Goal: Communication & Community: Answer question/provide support

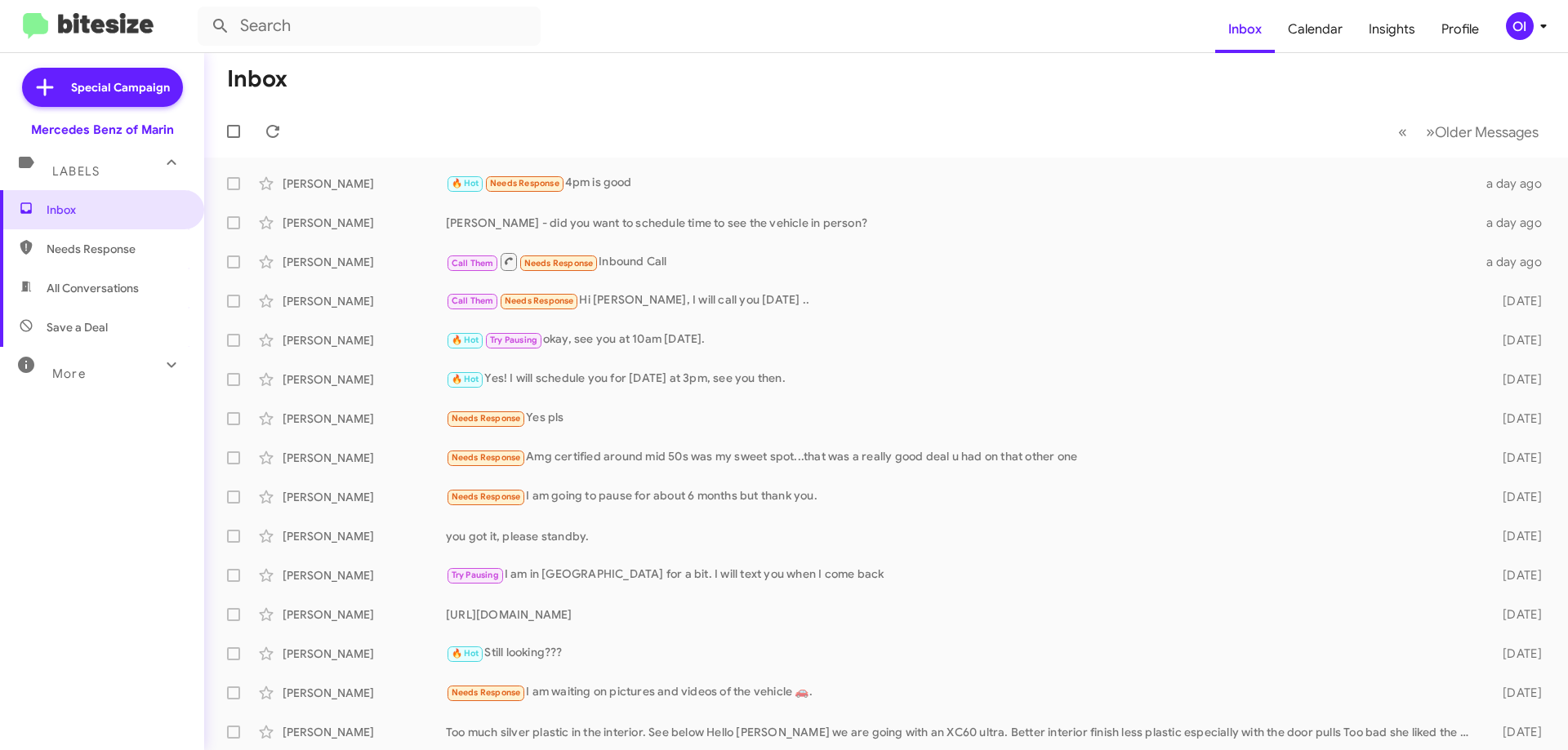
click at [86, 294] on span "All Conversations" at bounding box center [93, 288] width 93 height 16
type input "in:all-conversations"
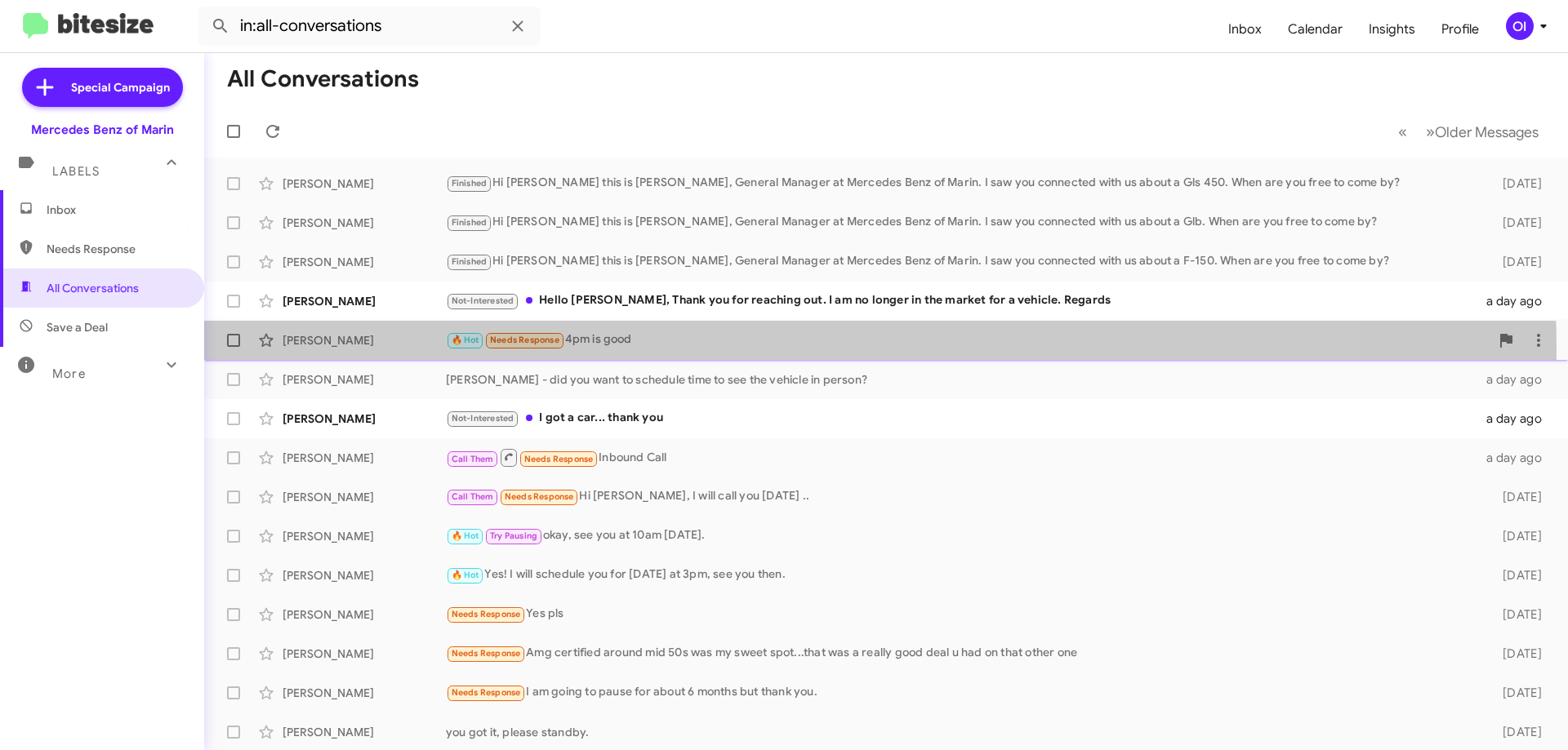
click at [628, 351] on div "[PERSON_NAME] 🔥 Hot Needs Response 4pm is good a day ago" at bounding box center [885, 341] width 1338 height 33
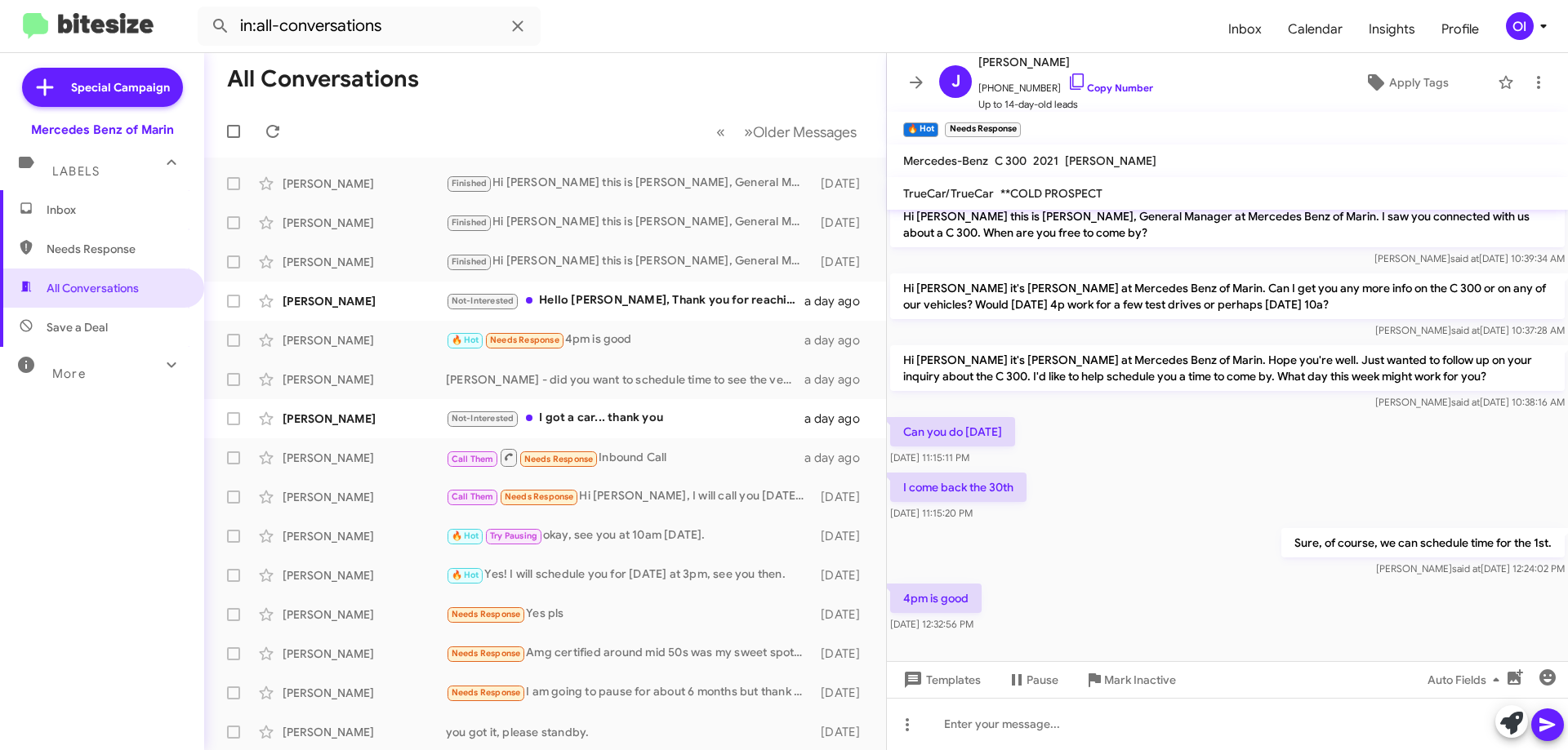
scroll to position [15, 0]
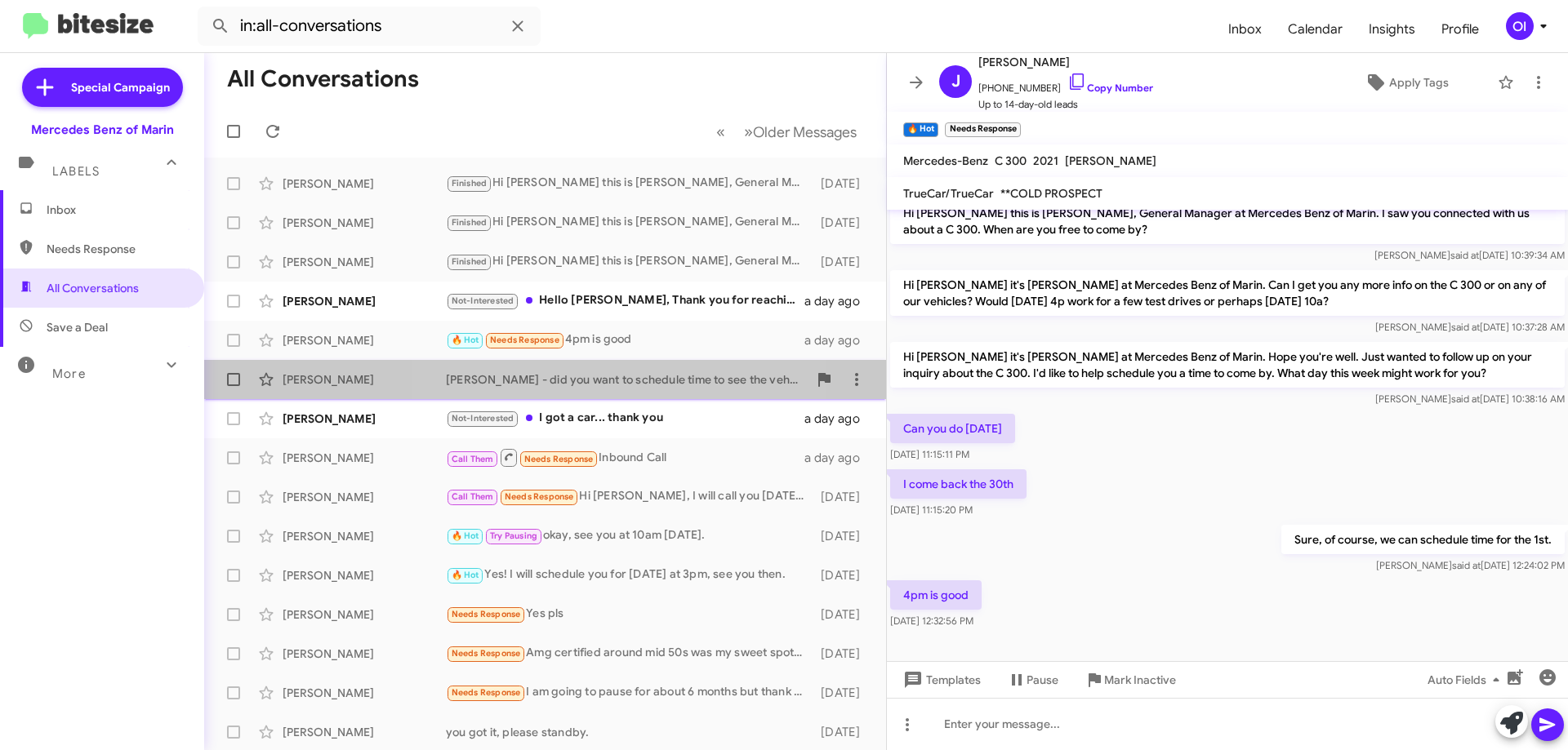
click at [599, 382] on div "[PERSON_NAME] - did you want to schedule time to see the vehicle in person?" at bounding box center [626, 379] width 362 height 16
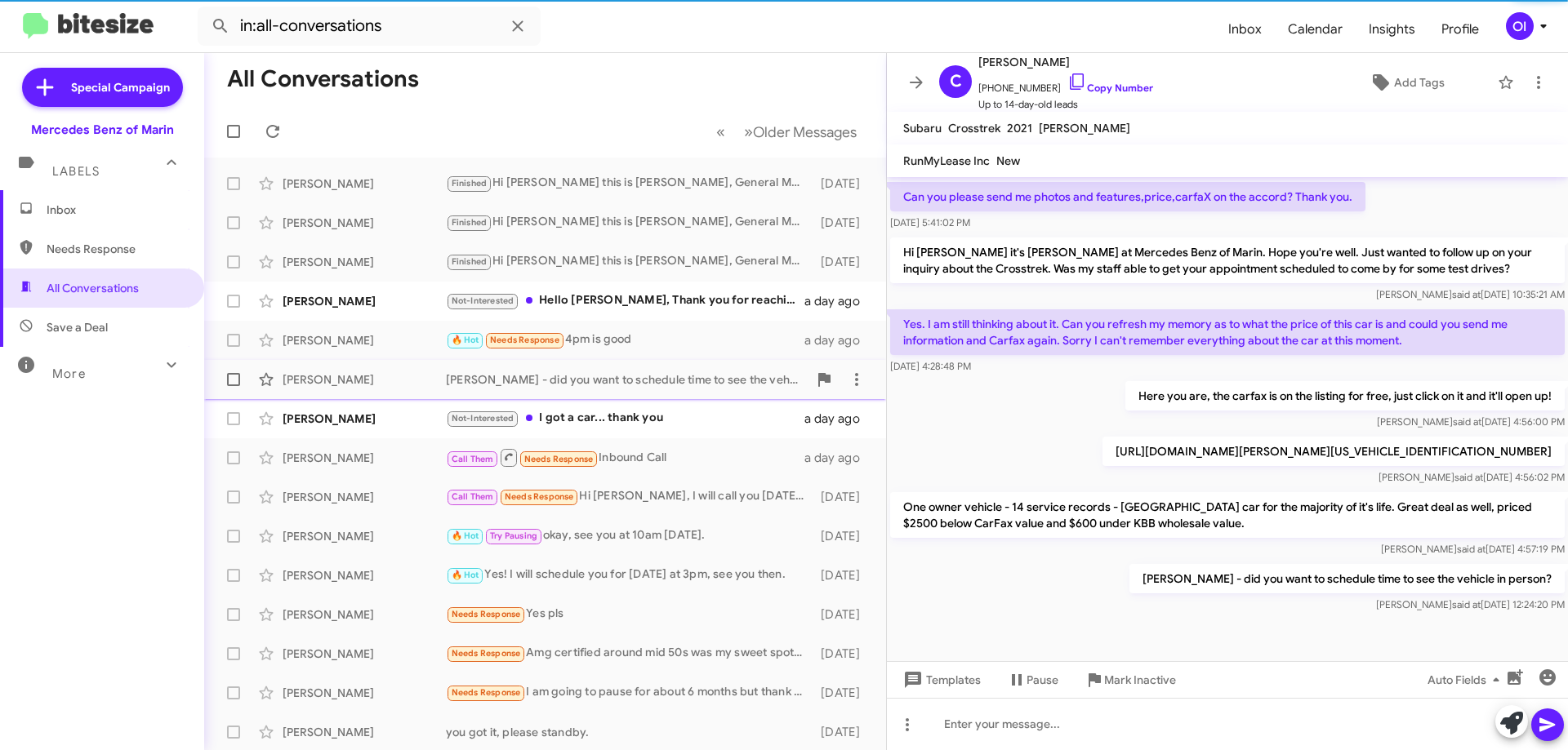
scroll to position [367, 0]
click at [571, 342] on div "🔥 Hot Needs Response 4pm is good" at bounding box center [626, 340] width 362 height 19
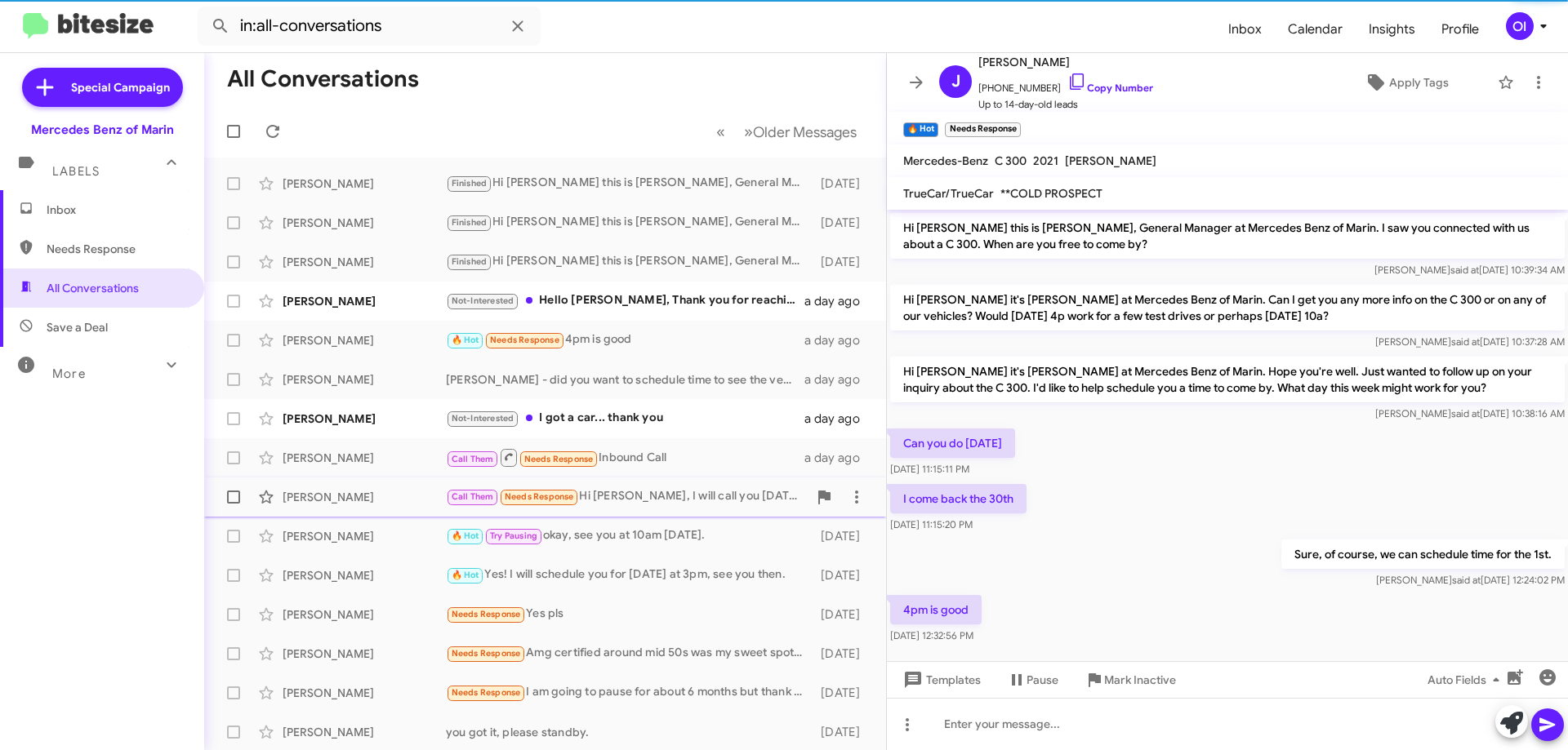
click at [562, 487] on div "[PERSON_NAME] Call Them Needs Response Hi [PERSON_NAME], I will call you [DATE]…" at bounding box center [545, 497] width 656 height 33
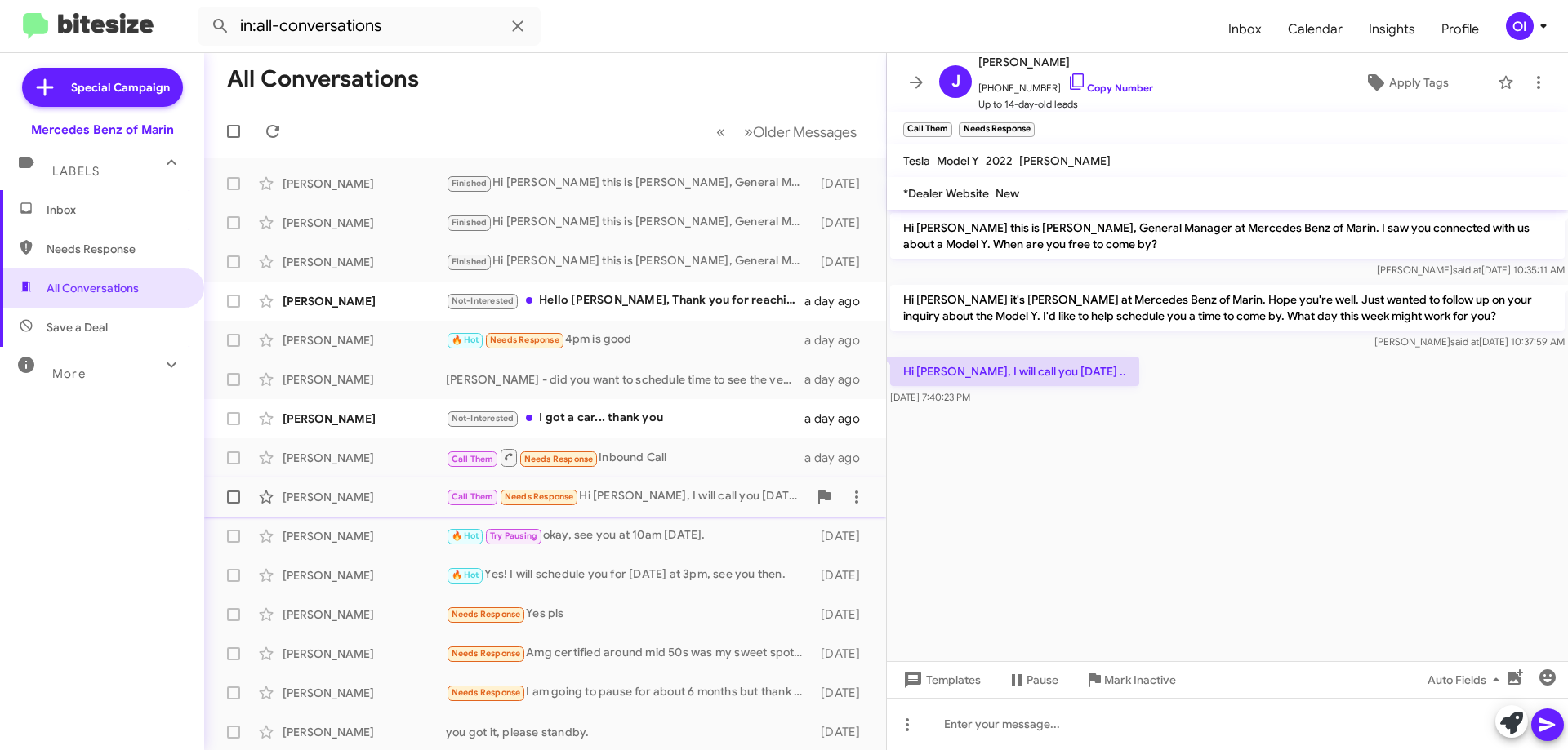
click at [545, 507] on div "[PERSON_NAME] Call Them Needs Response Hi [PERSON_NAME], I will call you [DATE]…" at bounding box center [545, 497] width 656 height 33
click at [1108, 94] on span "[PHONE_NUMBER] Copy Number" at bounding box center [1066, 84] width 175 height 25
click at [1107, 92] on link "Copy Number" at bounding box center [1110, 88] width 86 height 12
click at [677, 522] on div "[PERSON_NAME] 🔥 Hot Try Pausing okay, see you at 10am [DATE]. [DATE]" at bounding box center [545, 536] width 656 height 33
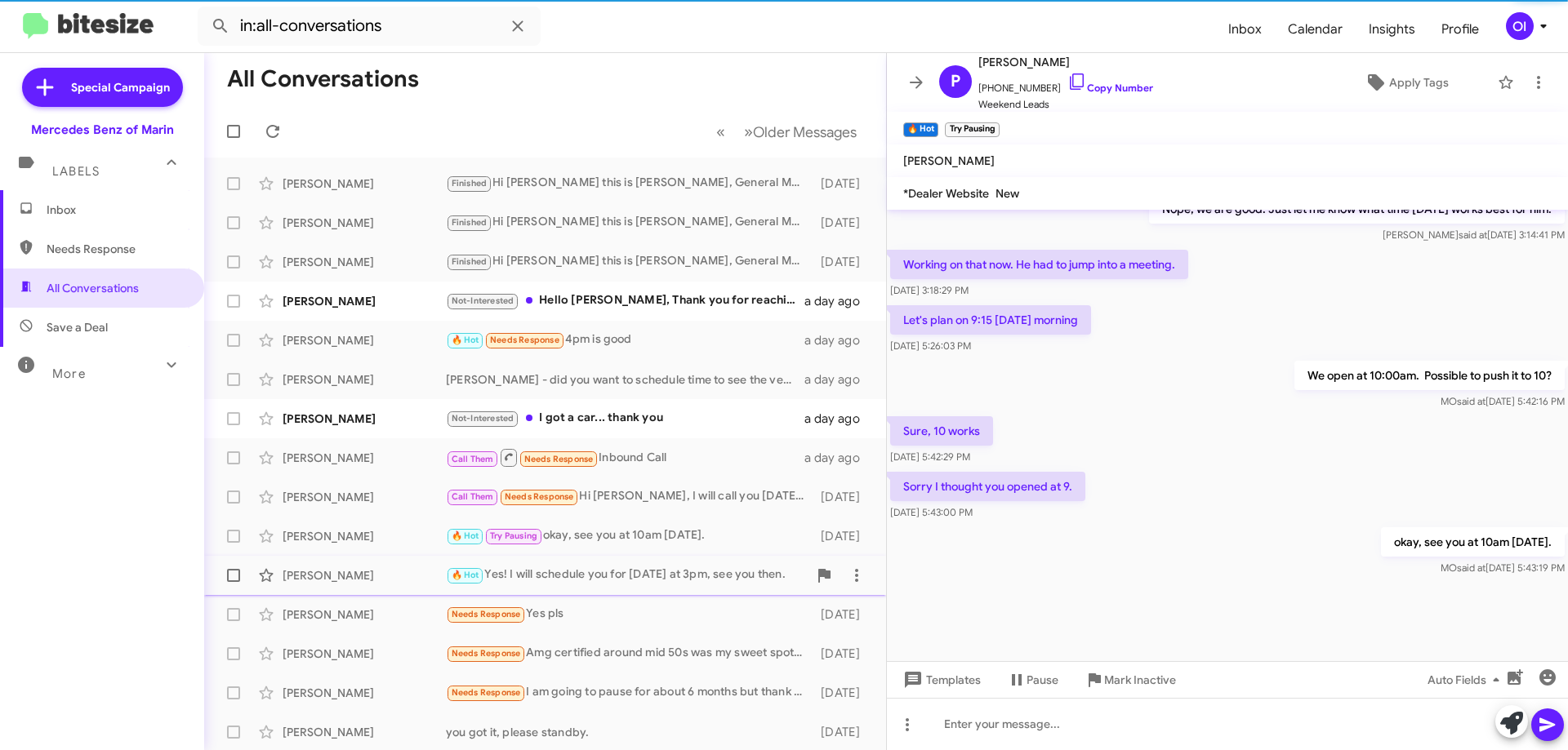
click at [624, 581] on div "🔥 Hot Yes! I will schedule you for [DATE] at 3pm, see you then." at bounding box center [626, 575] width 362 height 19
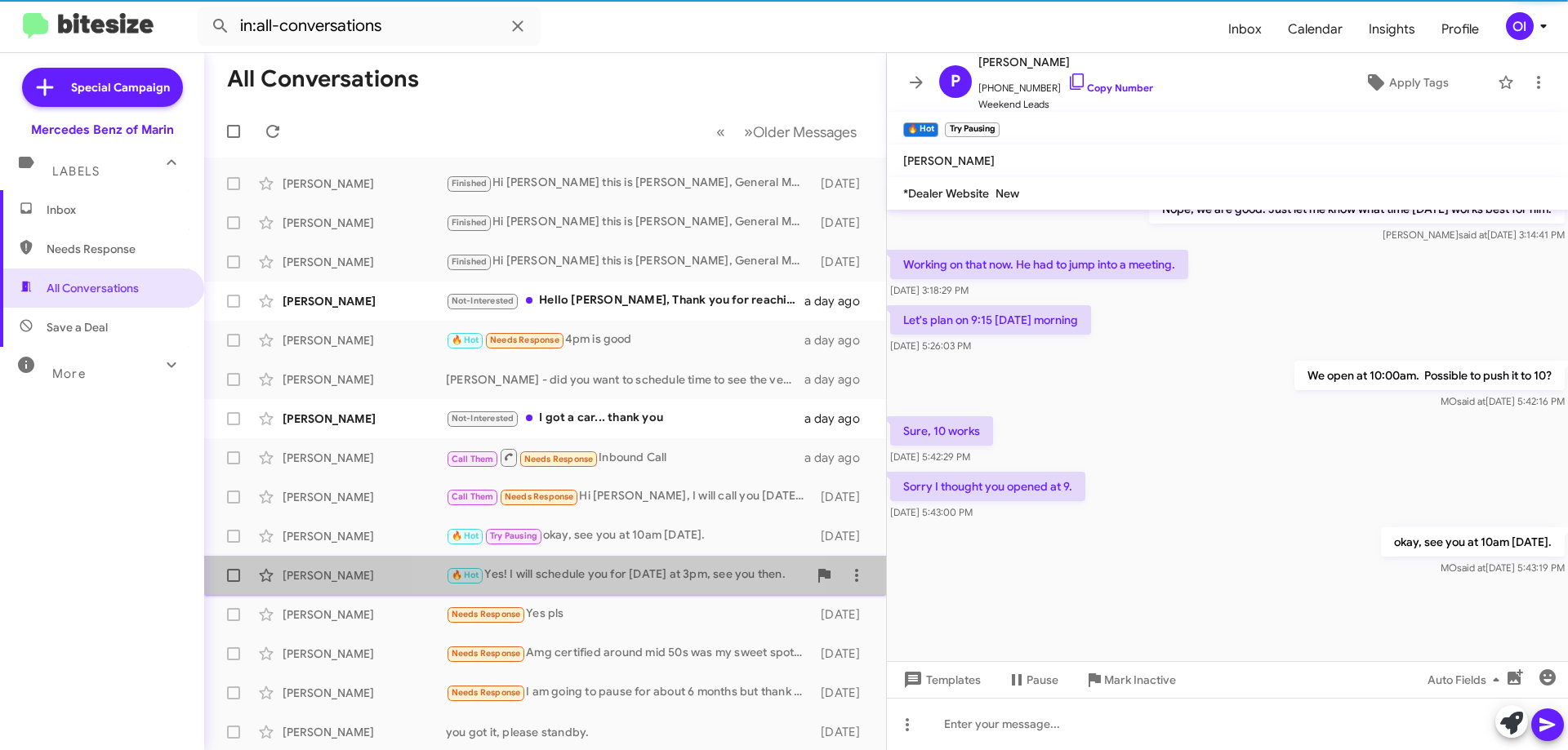
scroll to position [492, 0]
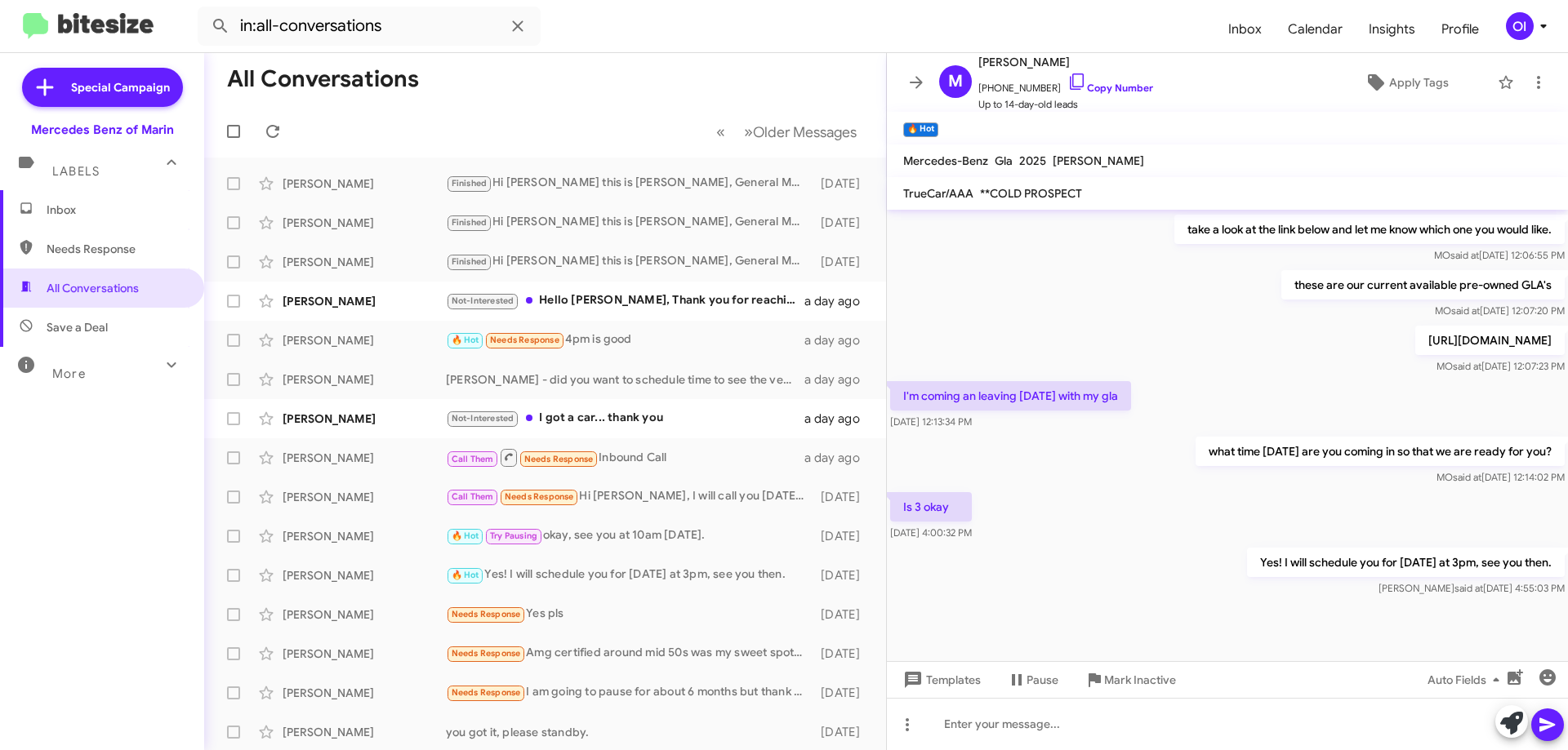
drag, startPoint x: 1438, startPoint y: 608, endPoint x: 1235, endPoint y: 386, distance: 300.8
click at [1238, 388] on cdk-virtual-scroll-viewport "Hi [PERSON_NAME] this is [PERSON_NAME], General Manager at Mercedes Benz of Mar…" at bounding box center [1228, 435] width 682 height 452
click at [1235, 386] on div "I'm coming an leaving [DATE] with my gla [DATE] 12:13:34 PM" at bounding box center [1228, 406] width 682 height 56
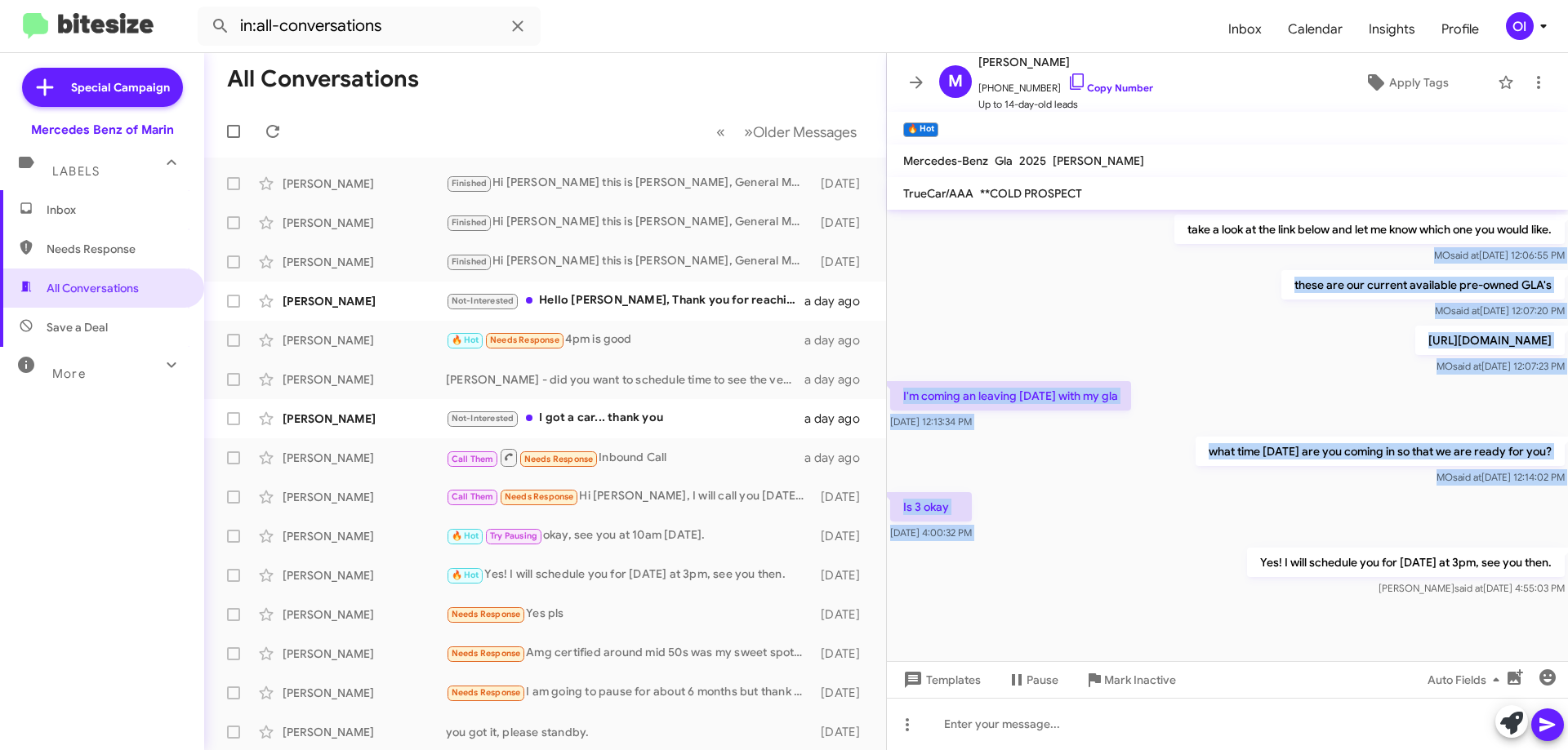
drag, startPoint x: 1116, startPoint y: 242, endPoint x: 1248, endPoint y: 575, distance: 358.2
click at [1247, 573] on div "Hi [PERSON_NAME] this is [PERSON_NAME], General Manager at Mercedes Benz of Mar…" at bounding box center [1228, 167] width 682 height 865
click at [1248, 575] on p "Yes! I will schedule you for [DATE] at 3pm, see you then." at bounding box center [1406, 562] width 318 height 29
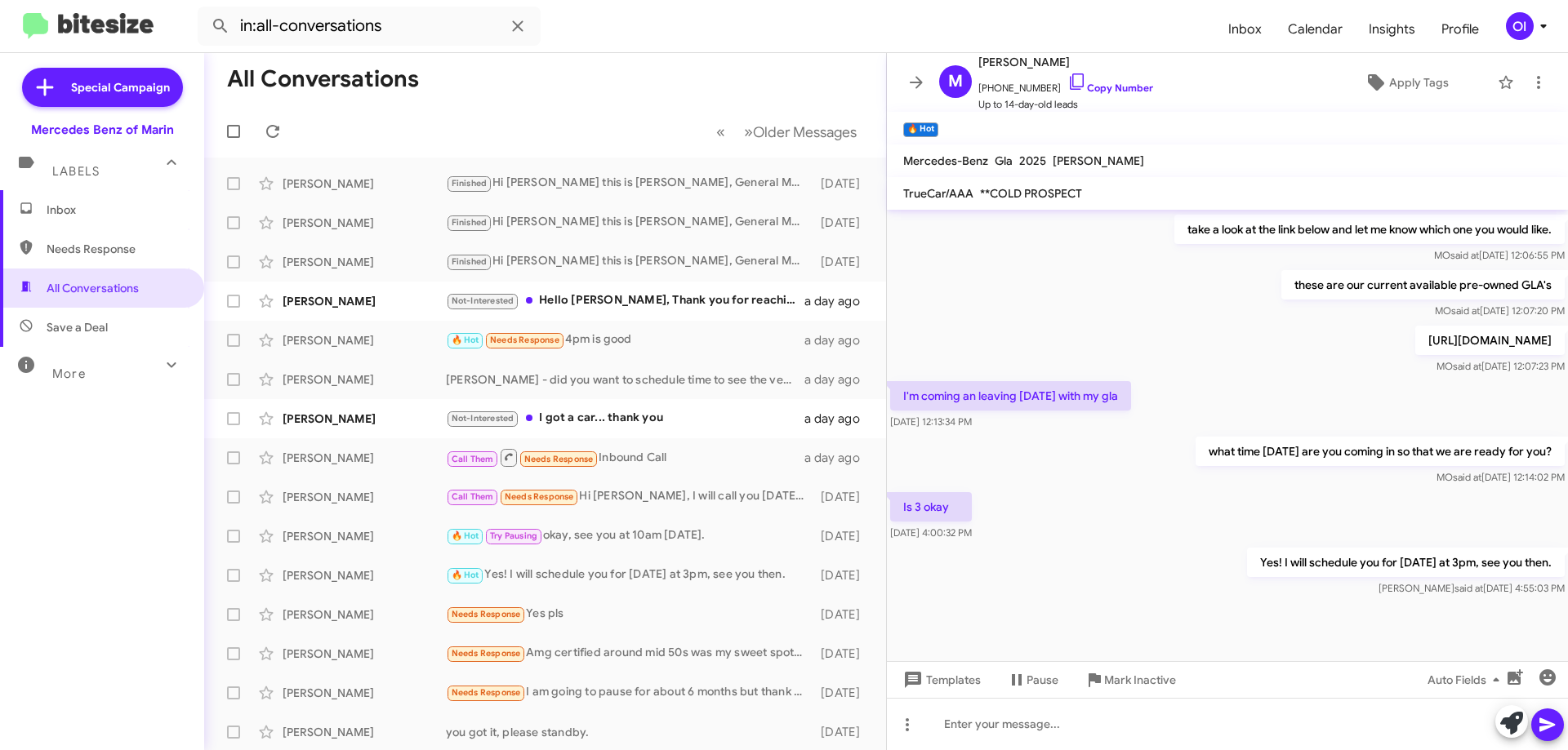
drag, startPoint x: 1270, startPoint y: 585, endPoint x: 1131, endPoint y: 293, distance: 323.4
click at [1138, 313] on div "Hi [PERSON_NAME] this is [PERSON_NAME], General Manager at Mercedes Benz of Mar…" at bounding box center [1228, 167] width 682 height 865
click at [1131, 292] on div "these are our current available pre-owned GLA's MO said at [DATE] 12:07:20 PM" at bounding box center [1228, 294] width 682 height 56
click at [1105, 93] on link "Copy Number" at bounding box center [1110, 88] width 86 height 12
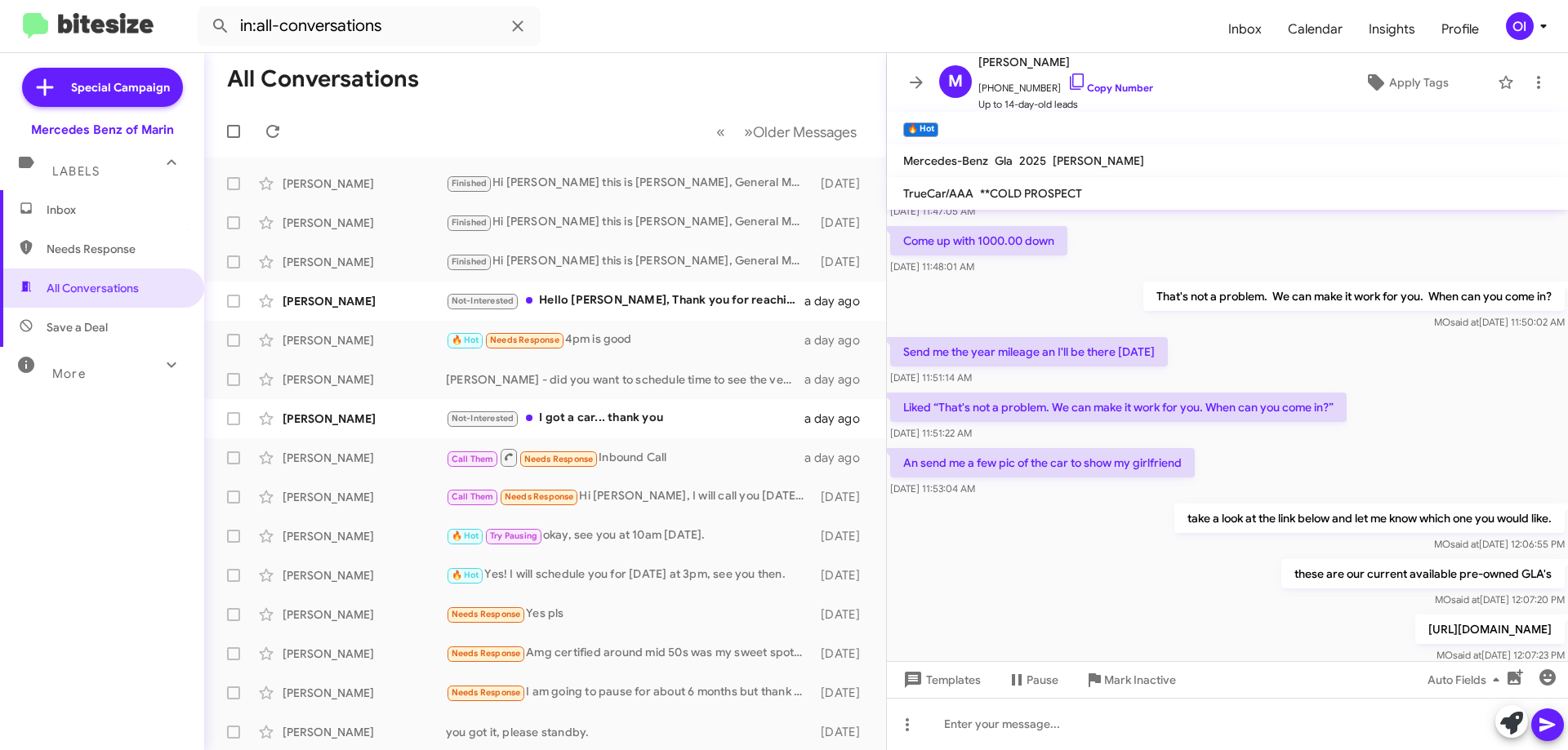
scroll to position [165, 0]
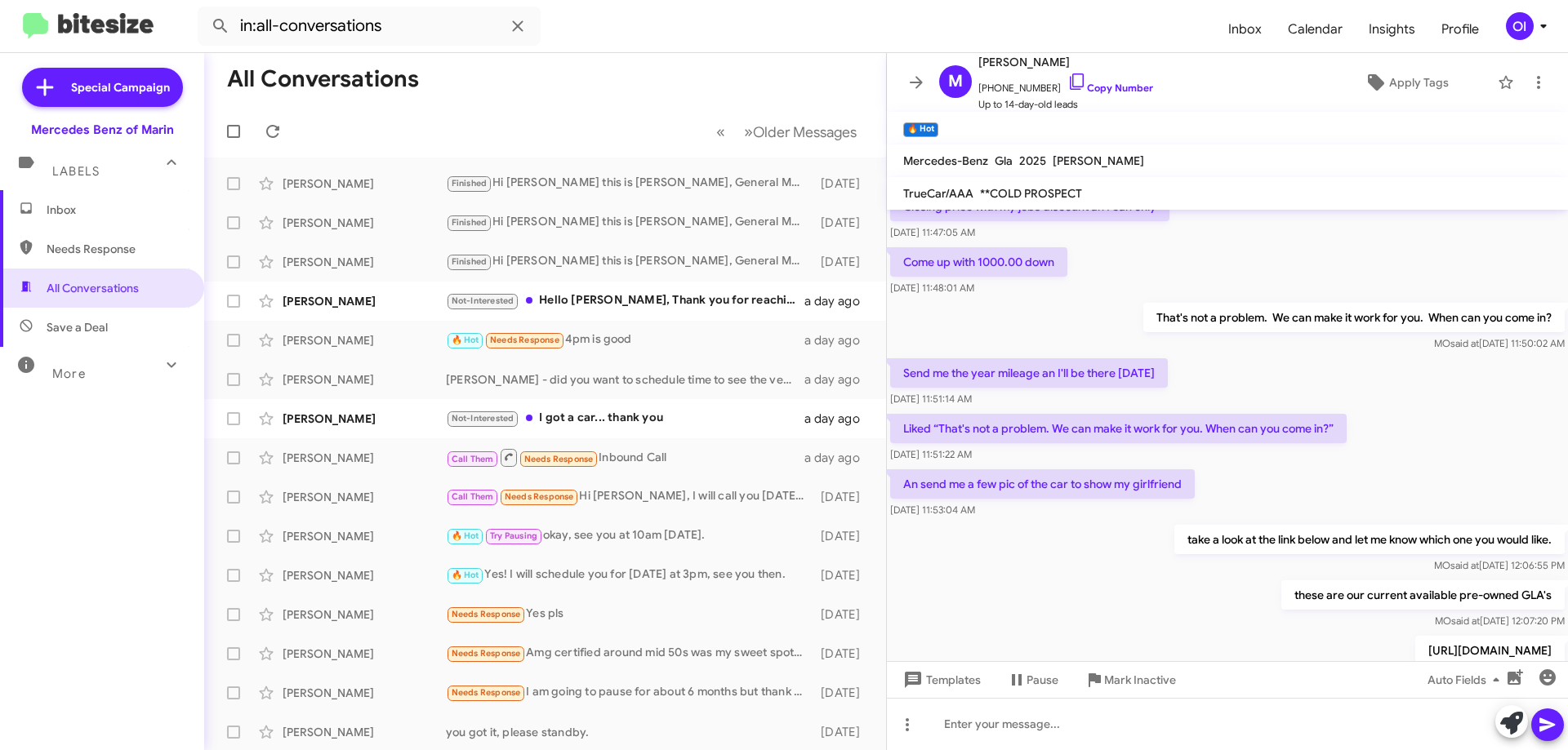
drag, startPoint x: 1077, startPoint y: 355, endPoint x: 1145, endPoint y: 517, distance: 175.7
click at [1144, 515] on div "Hi [PERSON_NAME] this is [PERSON_NAME], General Manager at Mercedes Benz of Mar…" at bounding box center [1228, 477] width 682 height 865
click at [1145, 517] on div "[DATE] 11:53:04 AM" at bounding box center [1042, 509] width 305 height 16
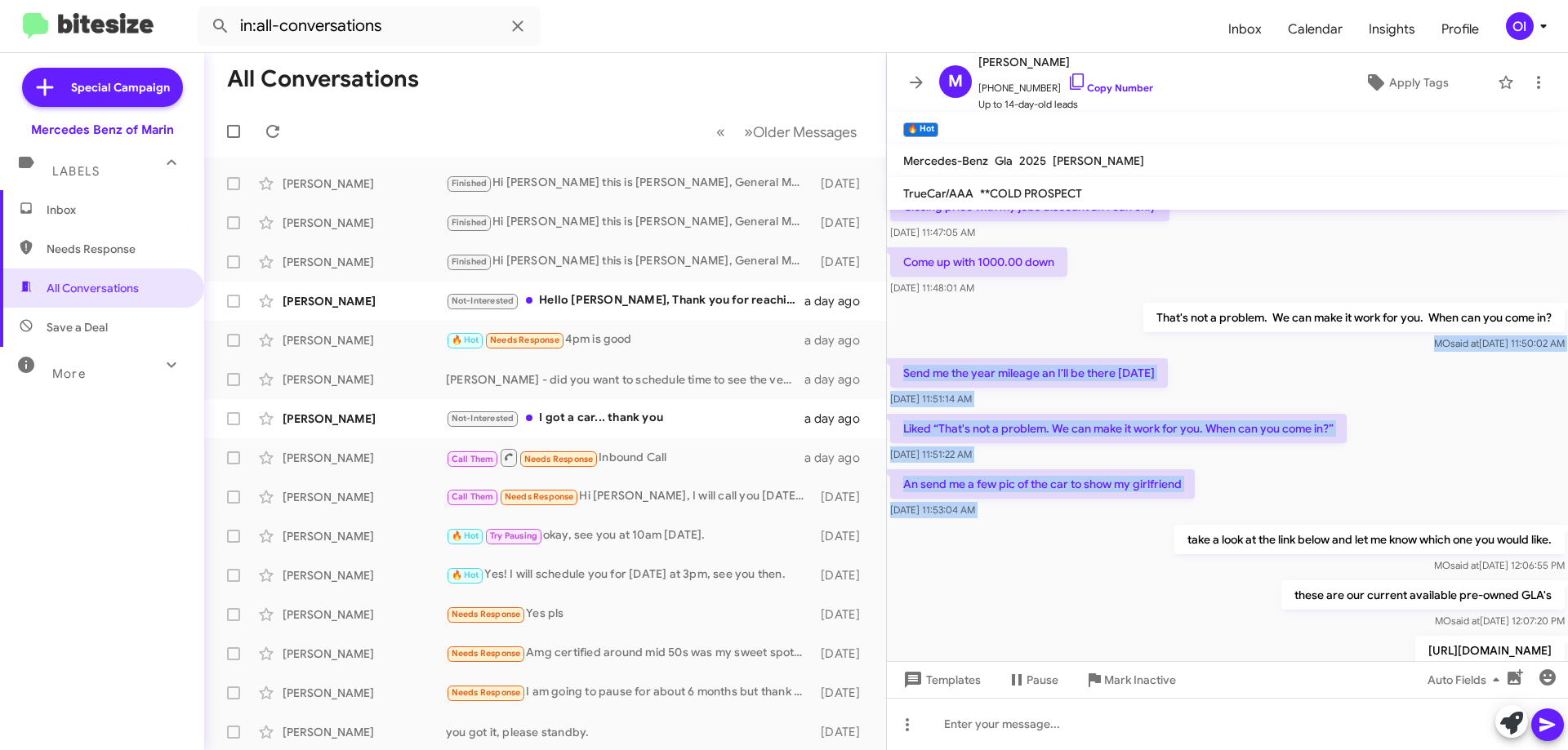
drag, startPoint x: 1150, startPoint y: 533, endPoint x: 1111, endPoint y: 343, distance: 194.0
click at [1111, 343] on div "Hi [PERSON_NAME] this is [PERSON_NAME], General Manager at Mercedes Benz of Mar…" at bounding box center [1228, 477] width 682 height 865
click at [1111, 343] on div "That's not a problem. We can make it work for you. When can you come in? [PERSO…" at bounding box center [1228, 327] width 682 height 56
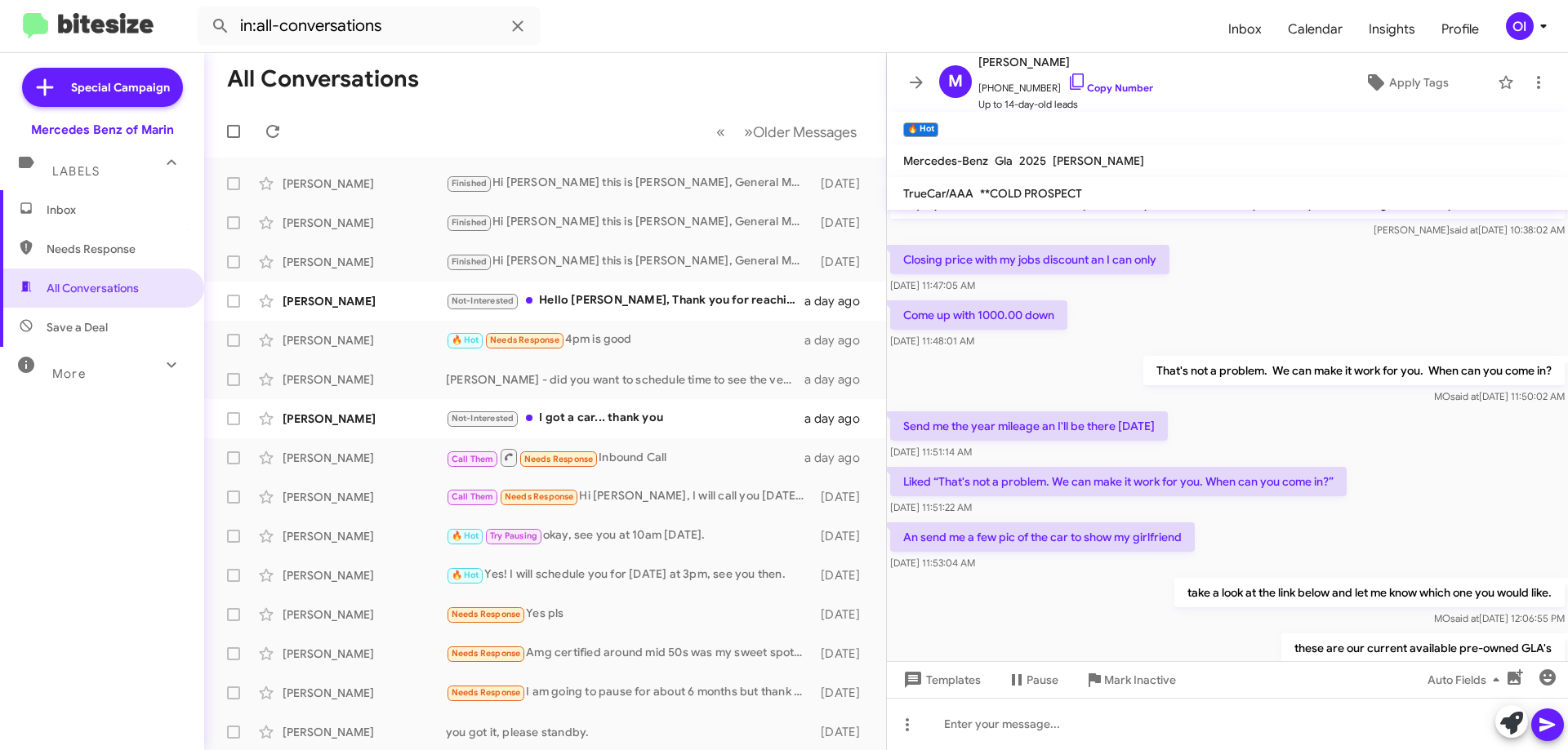
scroll to position [83, 0]
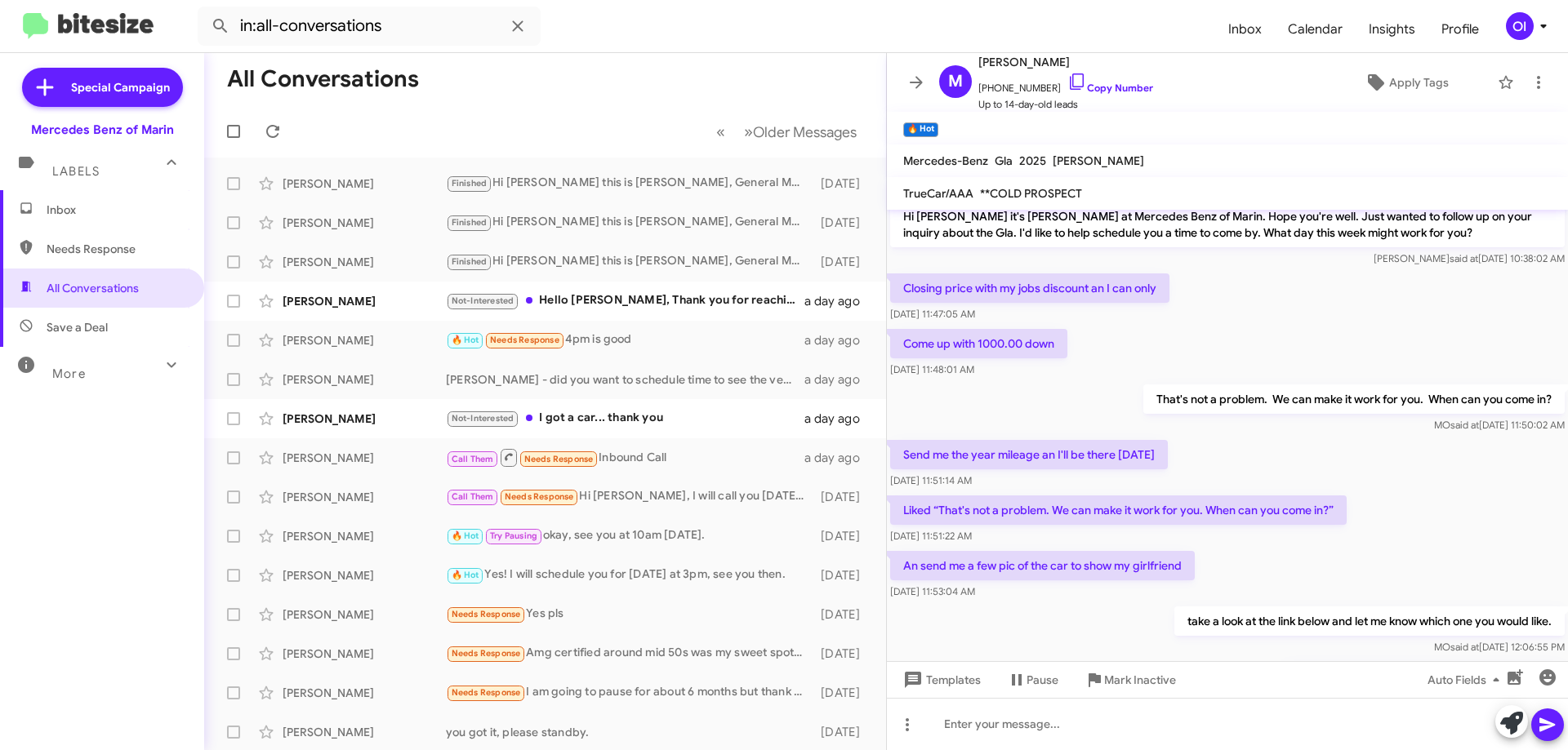
drag, startPoint x: 1100, startPoint y: 363, endPoint x: 1106, endPoint y: 320, distance: 43.4
click at [1106, 320] on div "Hi [PERSON_NAME] this is [PERSON_NAME], General Manager at Mercedes Benz of Mar…" at bounding box center [1228, 558] width 682 height 865
click at [1106, 320] on div "[DATE] 11:47:05 AM" at bounding box center [1030, 314] width 279 height 16
drag, startPoint x: 1099, startPoint y: 325, endPoint x: 1113, endPoint y: 373, distance: 50.0
click at [1113, 373] on div "Hi [PERSON_NAME] this is [PERSON_NAME], General Manager at Mercedes Benz of Mar…" at bounding box center [1228, 558] width 682 height 865
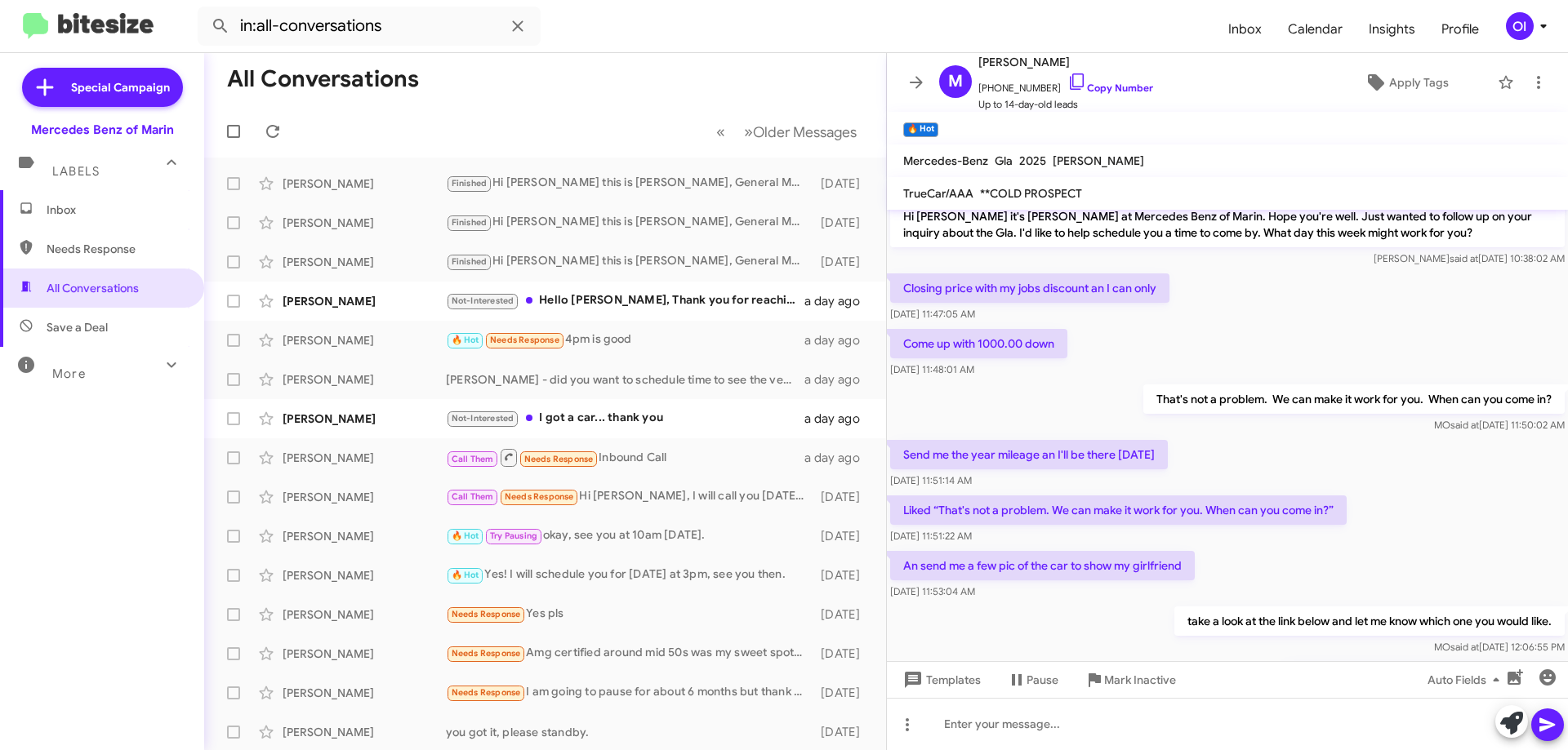
click at [1113, 373] on div "Come up with 1000.00 down [DATE] 11:48:01 AM" at bounding box center [1228, 353] width 682 height 56
drag, startPoint x: 1117, startPoint y: 373, endPoint x: 1114, endPoint y: 327, distance: 46.1
click at [1114, 327] on div "Come up with 1000.00 down [DATE] 11:48:01 AM" at bounding box center [1228, 353] width 682 height 56
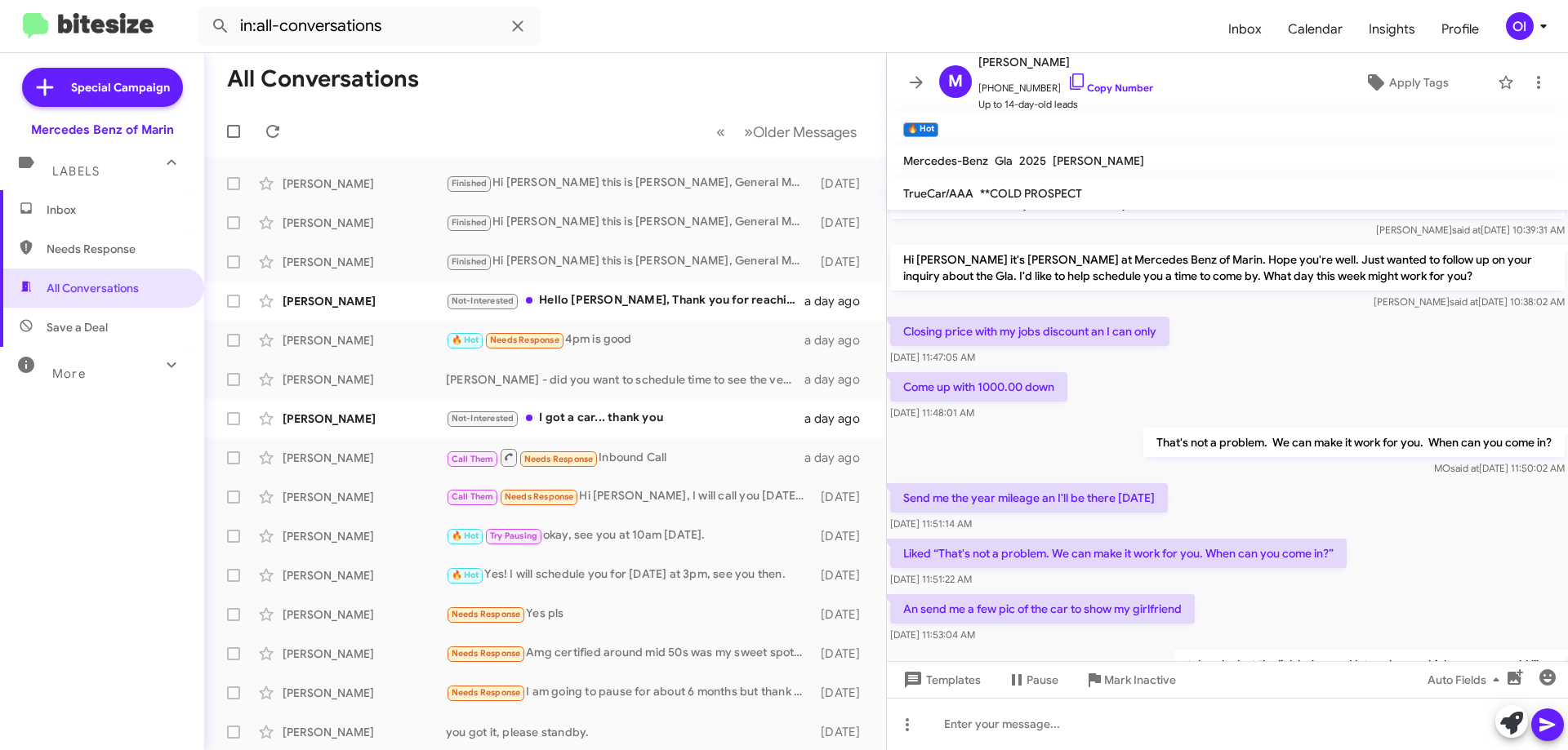
scroll to position [0, 0]
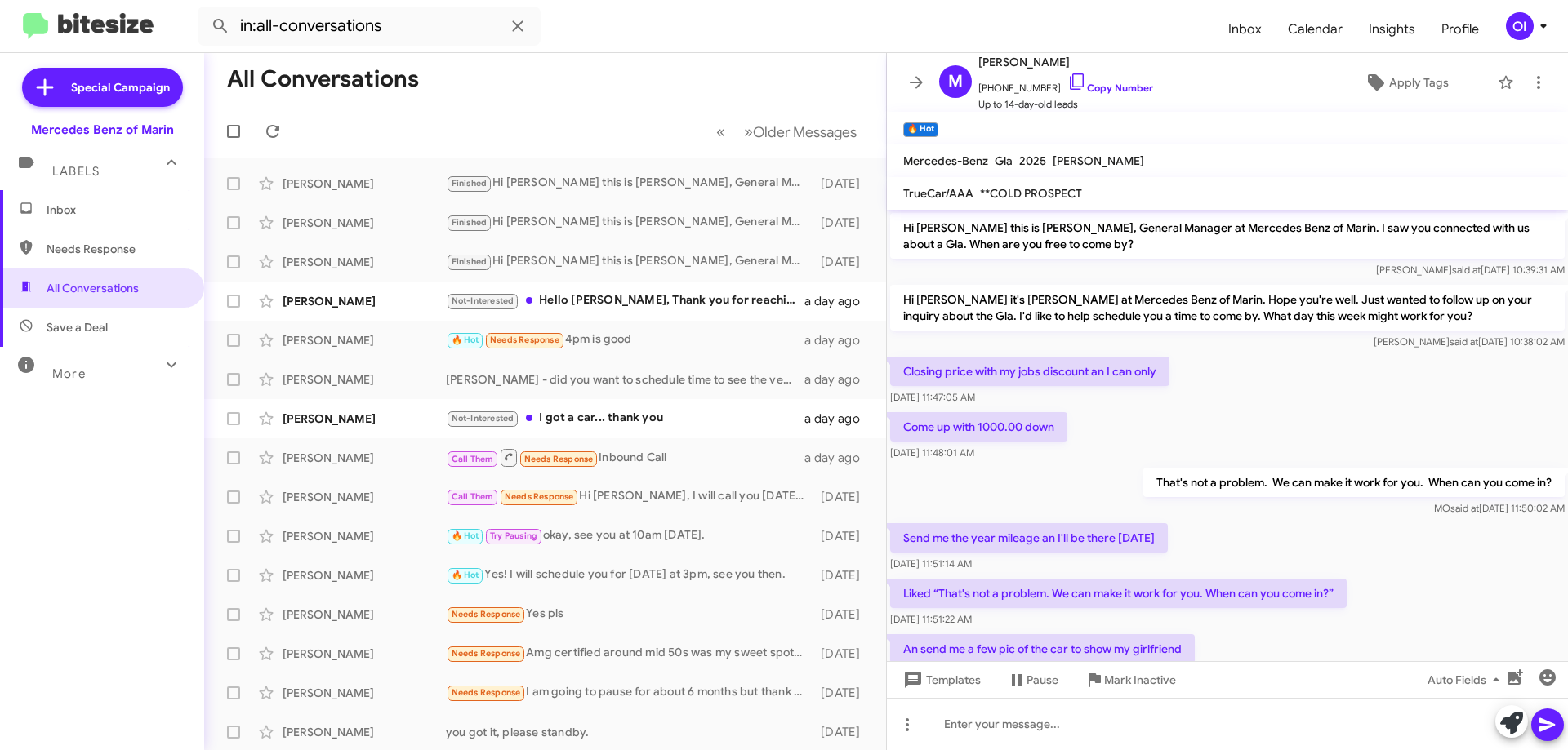
drag, startPoint x: 1197, startPoint y: 394, endPoint x: 1156, endPoint y: 351, distance: 59.4
click at [1197, 395] on div "Closing price with my jobs discount an I can only [DATE] 11:47:05 AM" at bounding box center [1228, 381] width 682 height 56
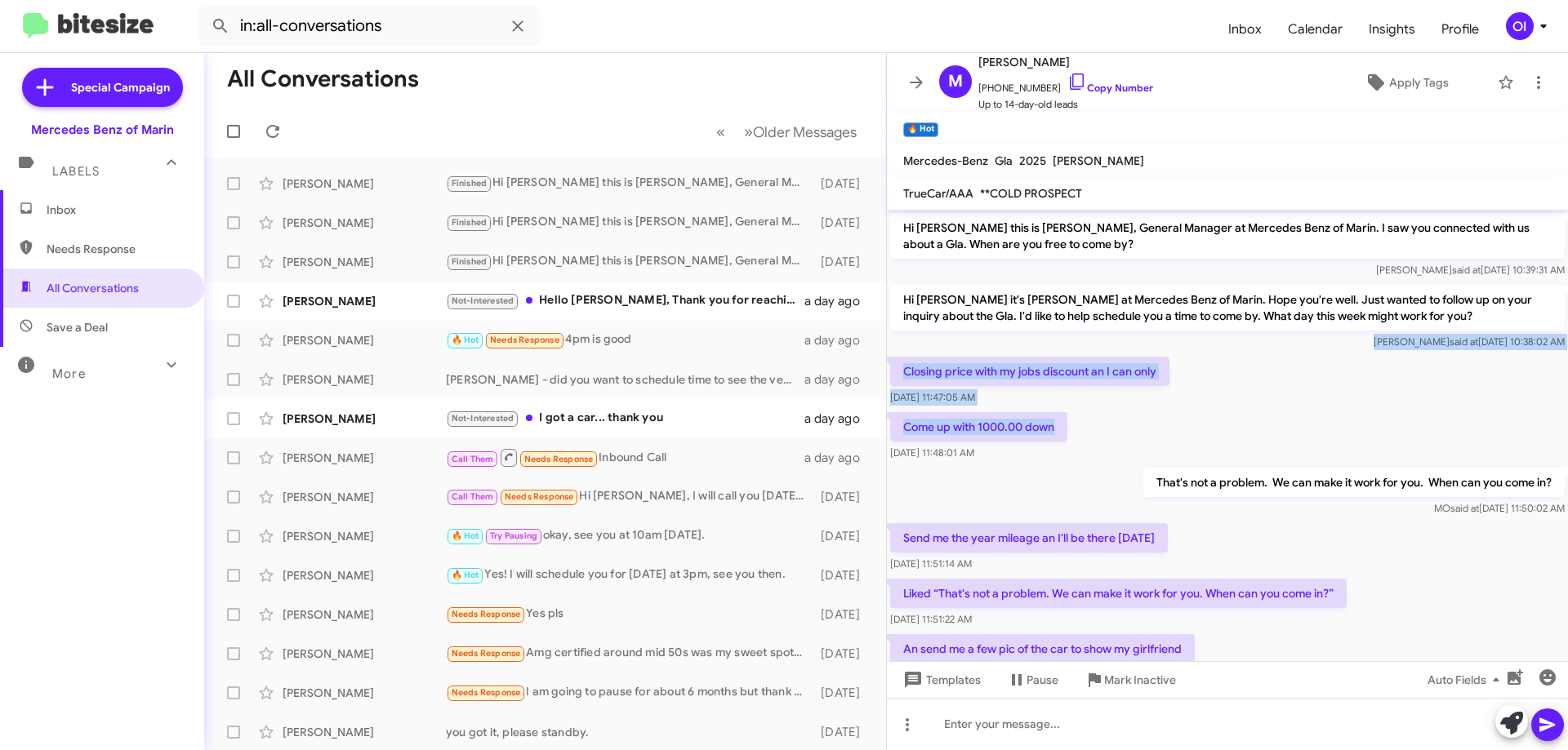
drag, startPoint x: 1150, startPoint y: 348, endPoint x: 1191, endPoint y: 435, distance: 96.2
click at [1191, 435] on div "Hi [PERSON_NAME] this is [PERSON_NAME], General Manager at Mercedes Benz of Mar…" at bounding box center [1228, 642] width 682 height 865
click at [1191, 435] on div "Come up with 1000.00 down [DATE] 11:48:01 AM" at bounding box center [1228, 437] width 682 height 56
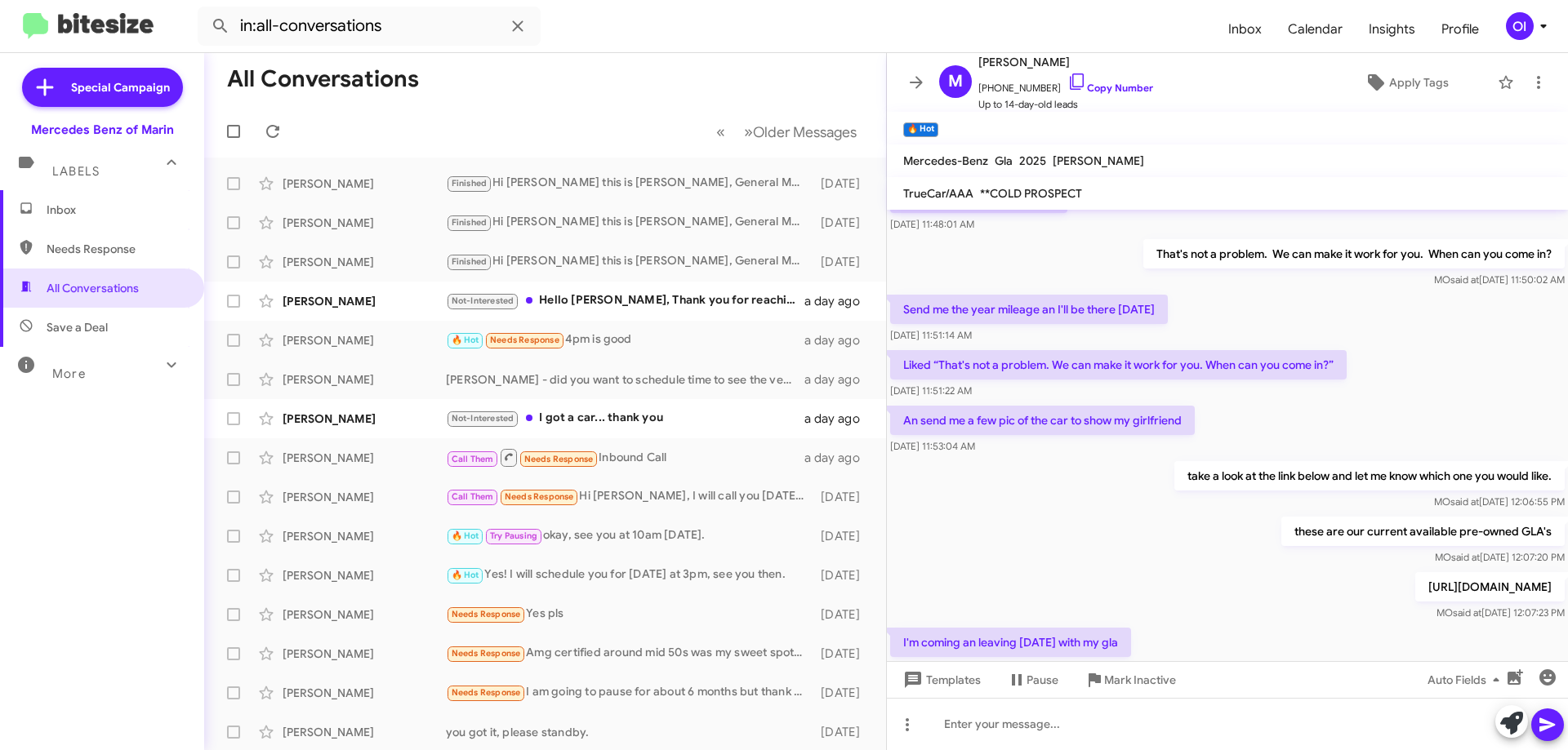
scroll to position [245, 0]
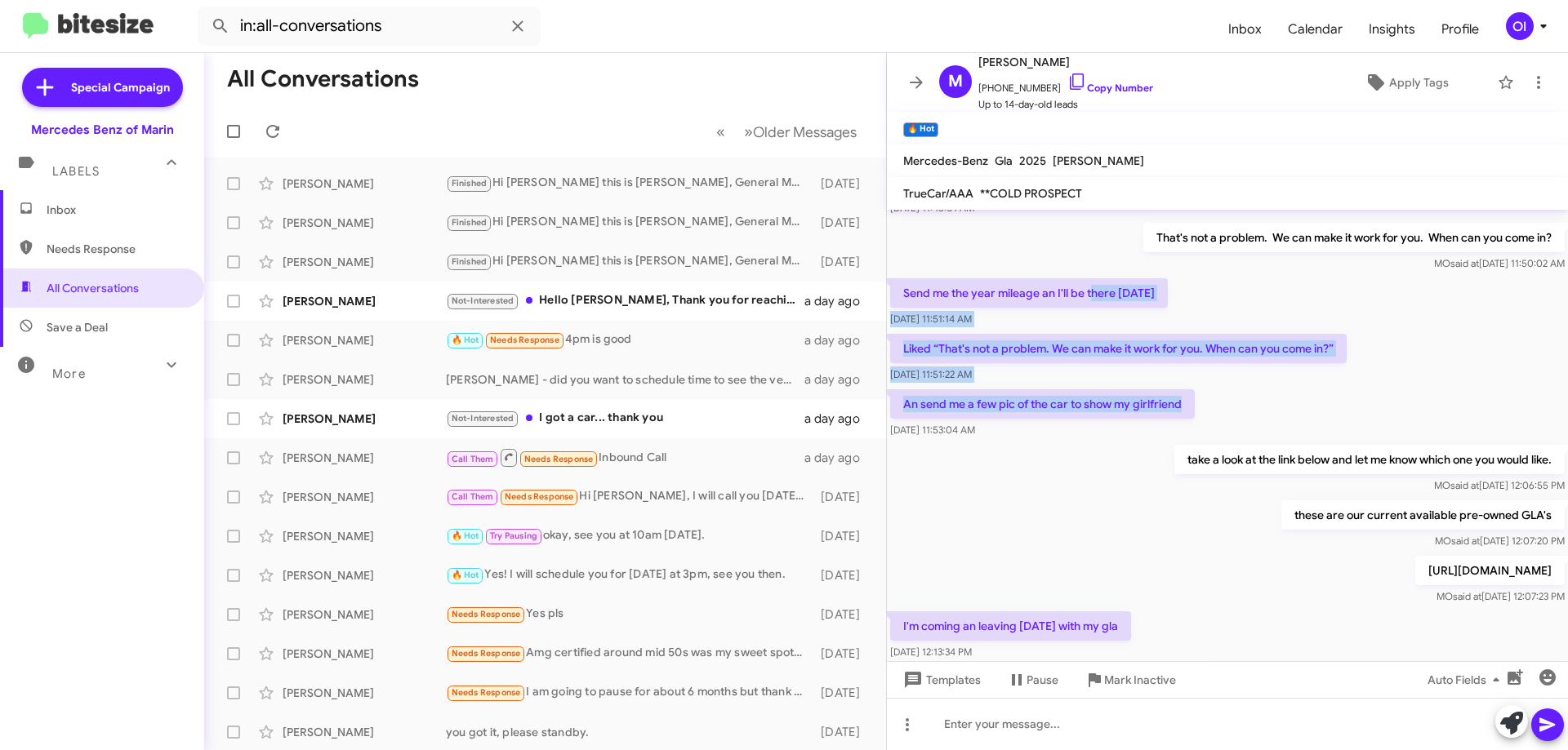
drag, startPoint x: 1095, startPoint y: 279, endPoint x: 1202, endPoint y: 414, distance: 172.3
click at [1202, 413] on div "Hi [PERSON_NAME] this is [PERSON_NAME], General Manager at Mercedes Benz of Mar…" at bounding box center [1228, 397] width 682 height 865
click at [1202, 414] on div "An send me a few pic of the car to show my girlfriend [DATE] 11:53:04 AM" at bounding box center [1228, 413] width 682 height 56
drag, startPoint x: 1215, startPoint y: 414, endPoint x: 1187, endPoint y: 373, distance: 49.6
click at [1188, 373] on div "Hi [PERSON_NAME] this is [PERSON_NAME], General Manager at Mercedes Benz of Mar…" at bounding box center [1228, 397] width 682 height 865
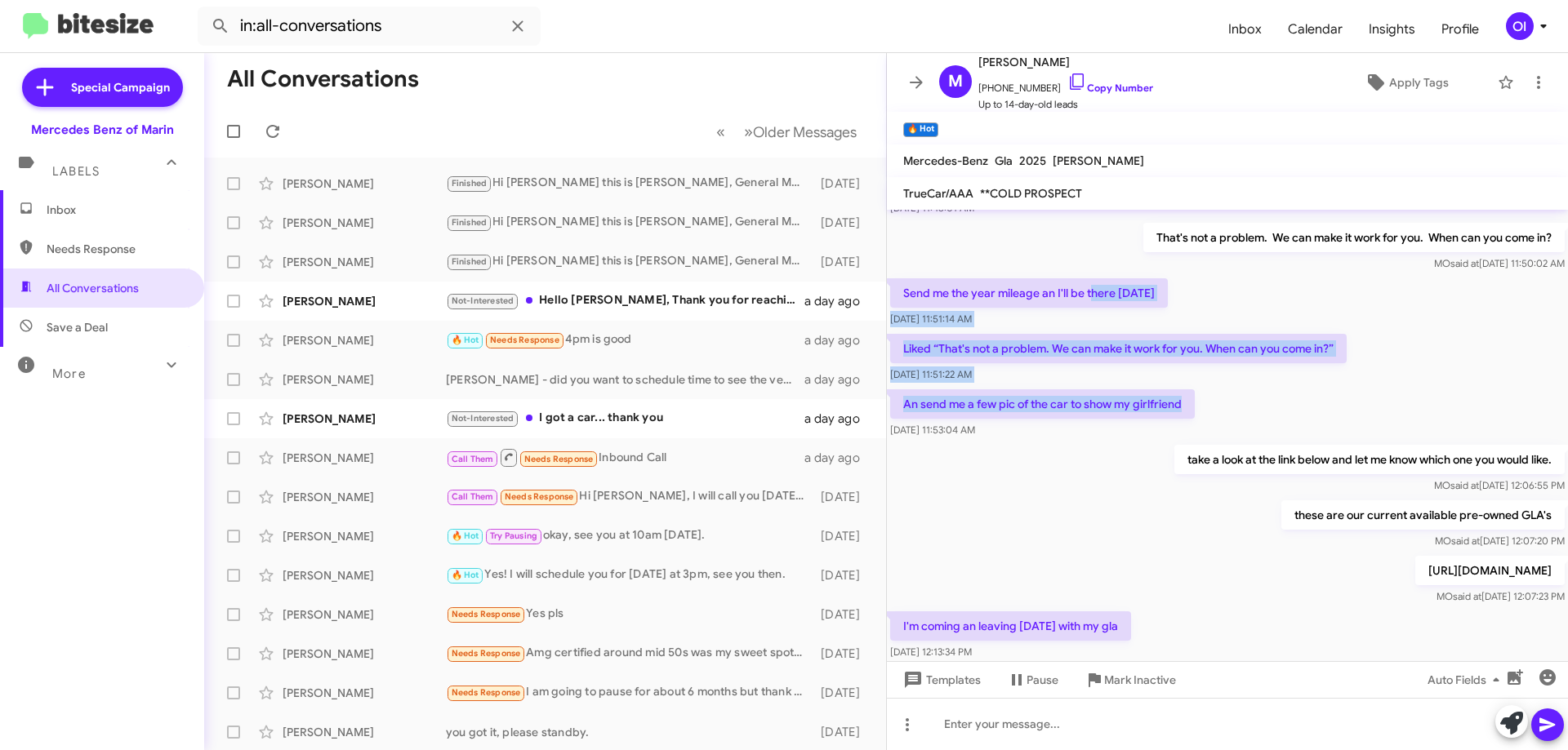
click at [1187, 373] on div "[DATE] 11:51:22 AM" at bounding box center [1119, 375] width 457 height 16
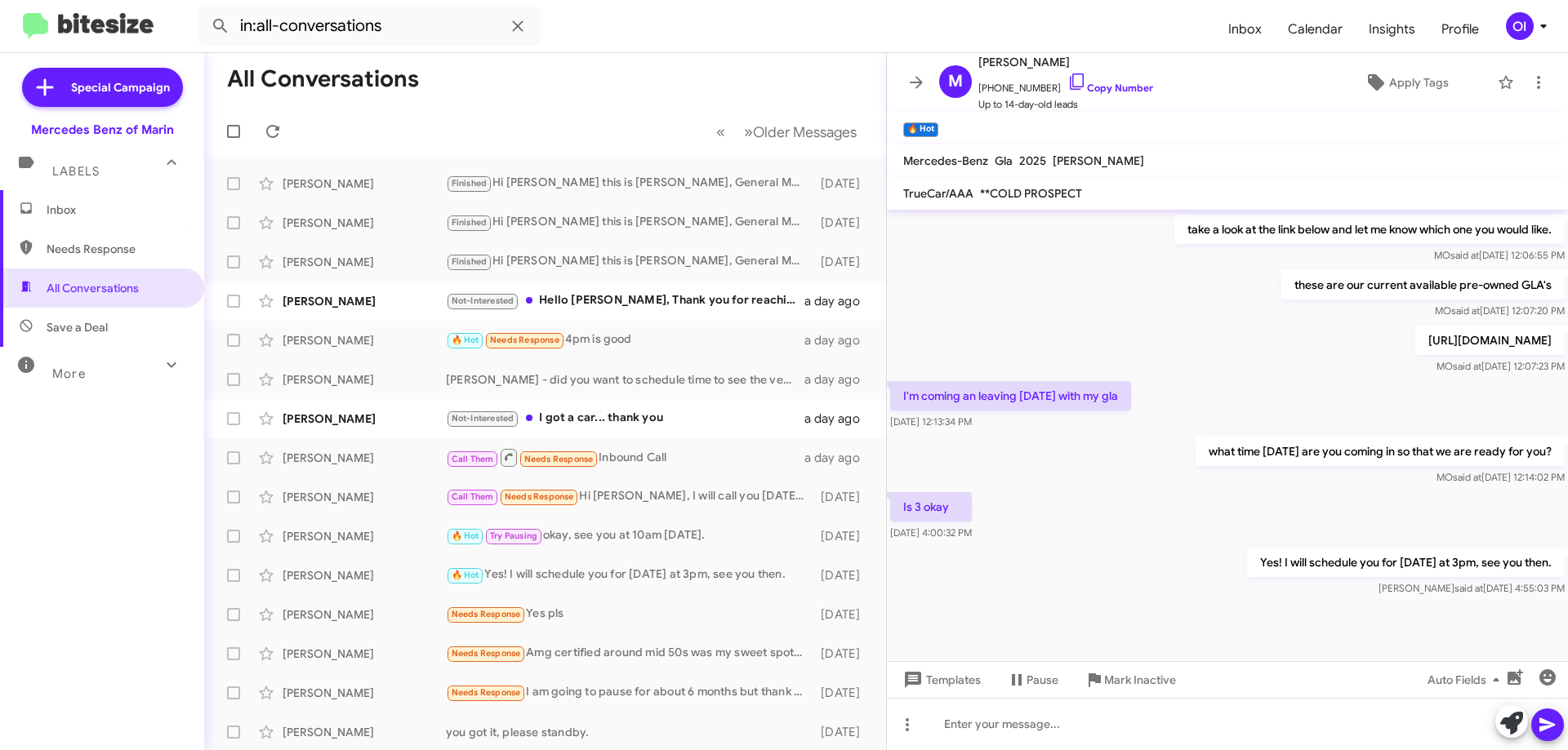
scroll to position [490, 0]
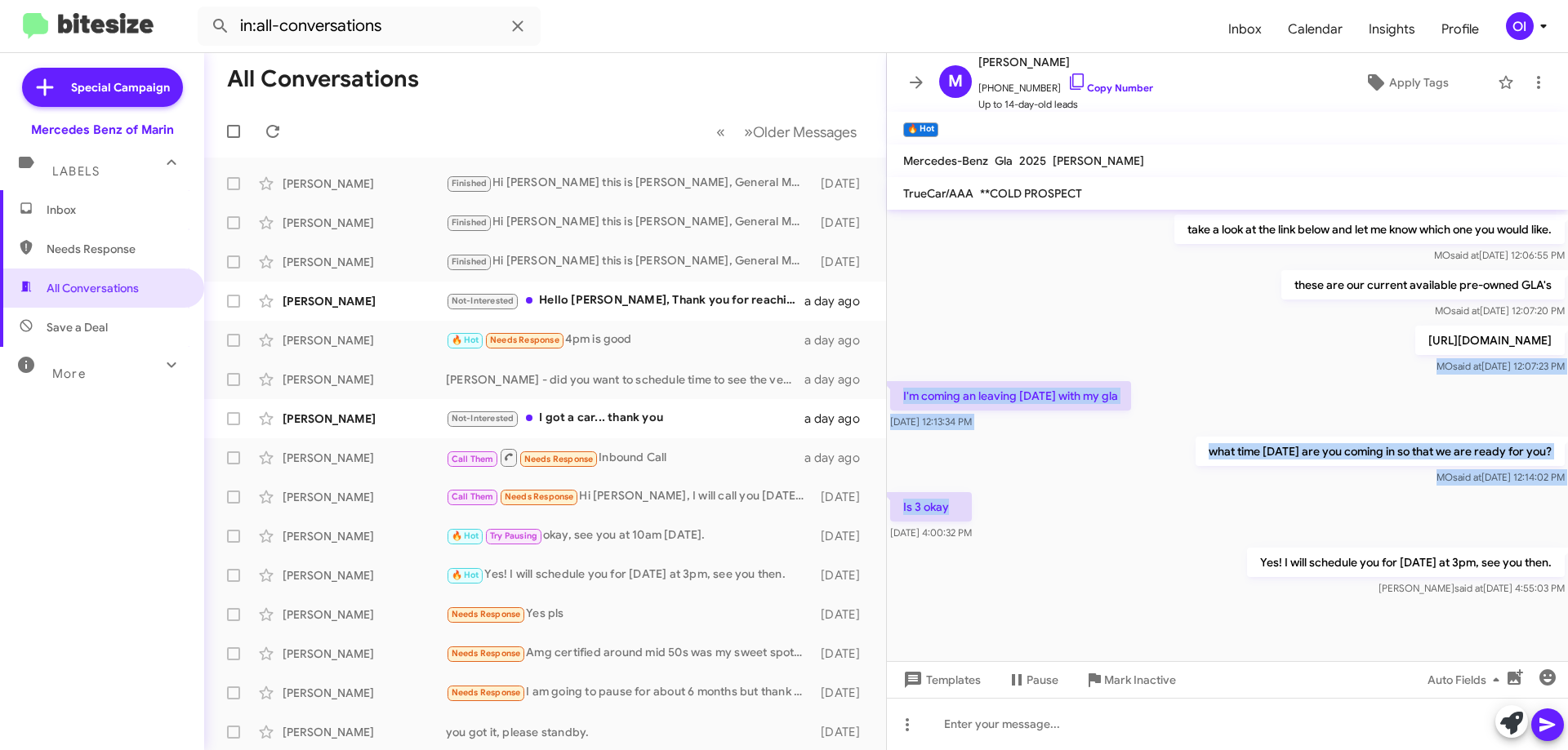
drag, startPoint x: 1127, startPoint y: 373, endPoint x: 1155, endPoint y: 525, distance: 154.6
click at [1155, 525] on div "Hi [PERSON_NAME] this is [PERSON_NAME], General Manager at Mercedes Benz of Mar…" at bounding box center [1228, 167] width 682 height 865
click at [1155, 525] on div "Is 3 okay [DATE] 4:00:32 PM" at bounding box center [1228, 516] width 682 height 56
drag, startPoint x: 1164, startPoint y: 550, endPoint x: 1133, endPoint y: 381, distance: 171.8
click at [1133, 381] on div "Hi [PERSON_NAME] this is [PERSON_NAME], General Manager at Mercedes Benz of Mar…" at bounding box center [1228, 167] width 682 height 865
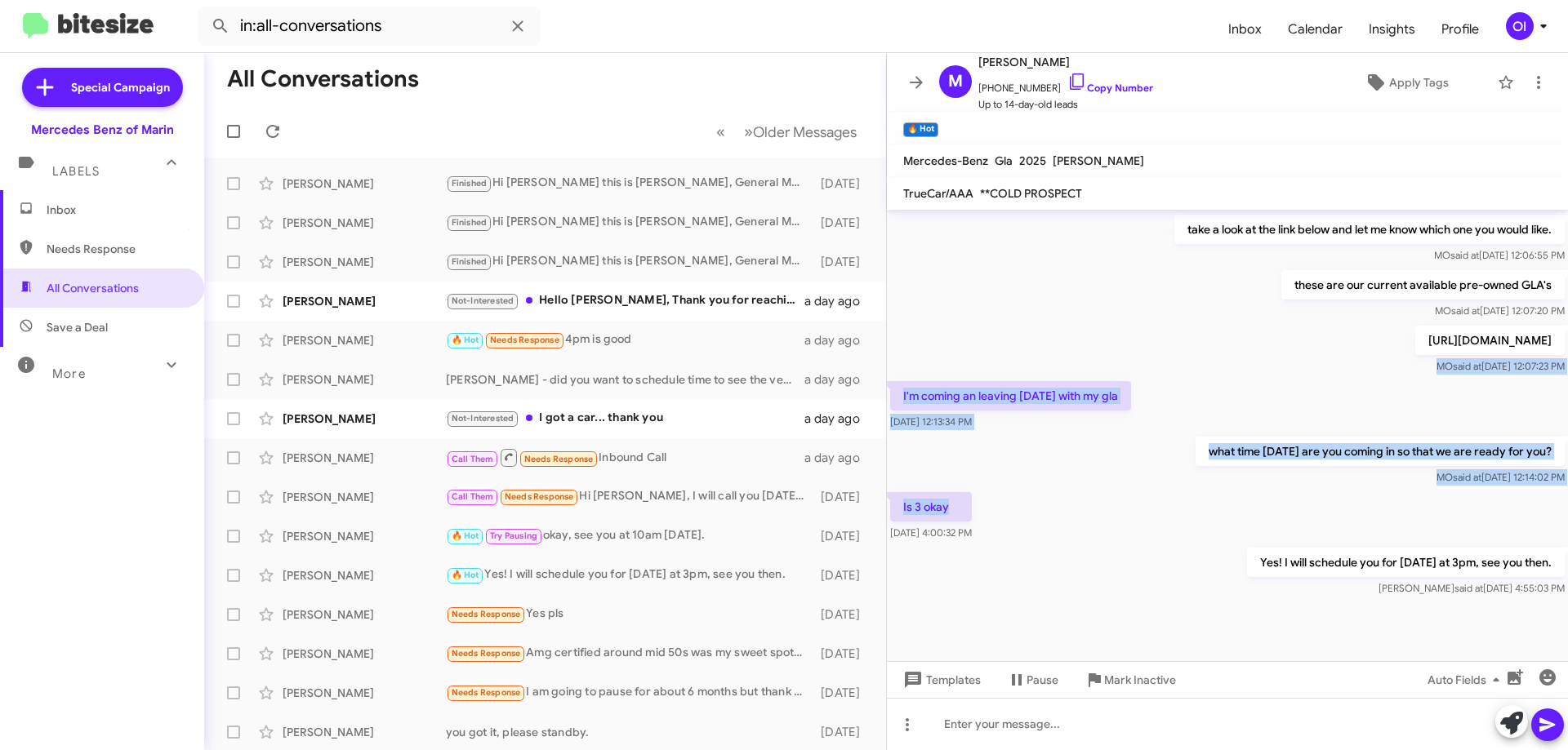
click at [1133, 381] on div "I'm coming an leaving [DATE] with my gla [DATE] 12:13:34 PM" at bounding box center [1228, 406] width 682 height 56
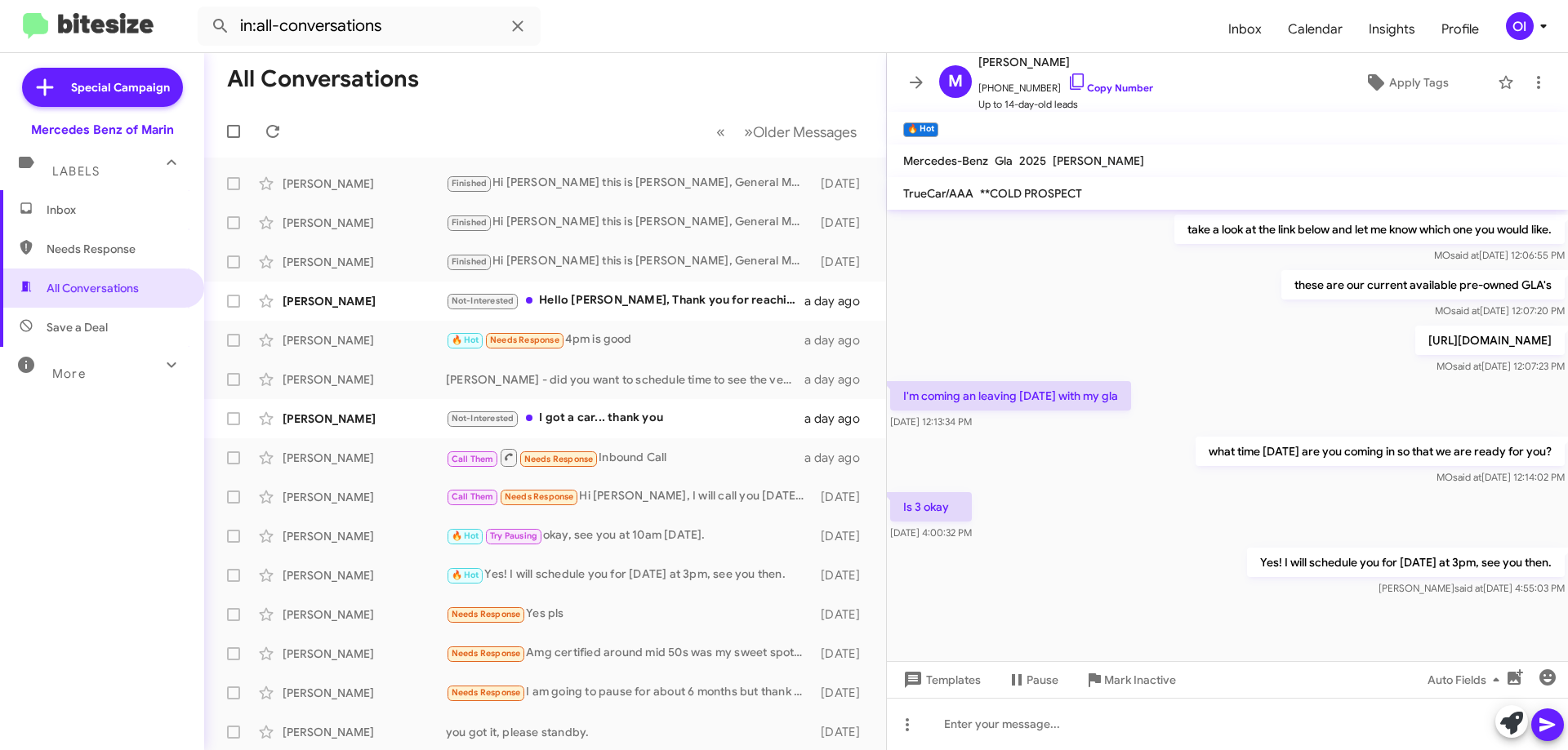
scroll to position [492, 0]
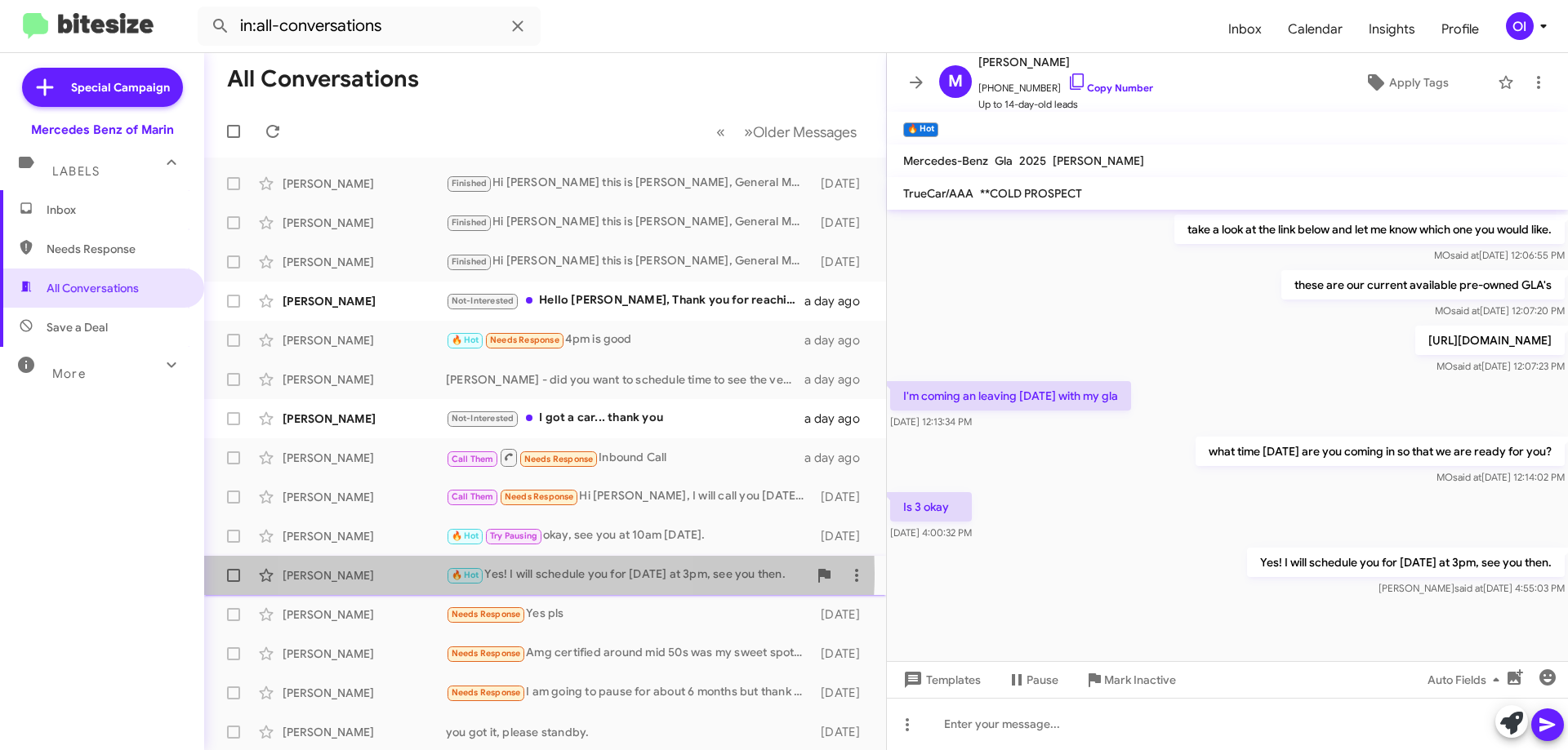
click at [472, 573] on span "🔥 Hot" at bounding box center [465, 575] width 27 height 10
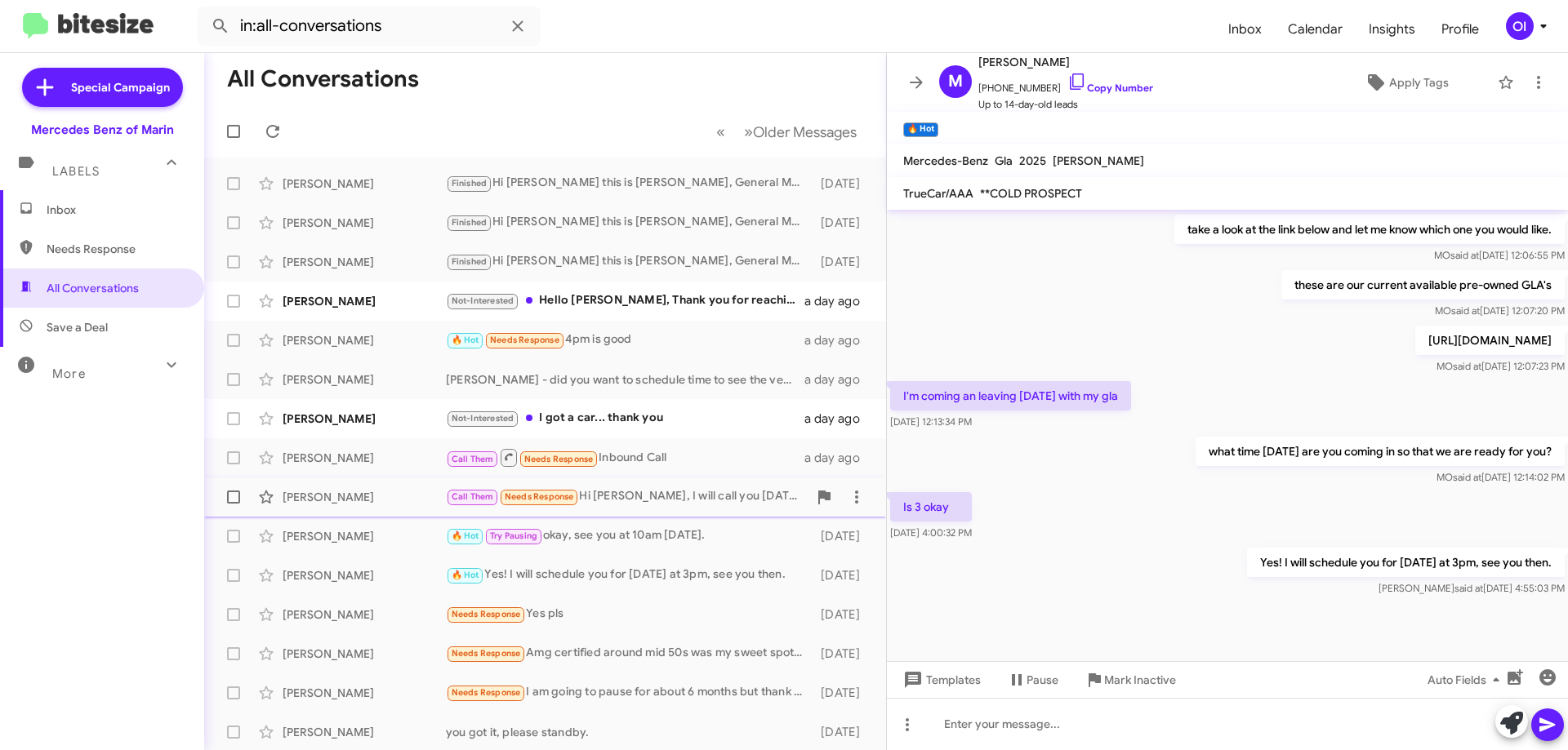
click at [584, 499] on div "Call Them Needs Response Hi [PERSON_NAME], I will call you [DATE] .." at bounding box center [626, 497] width 362 height 19
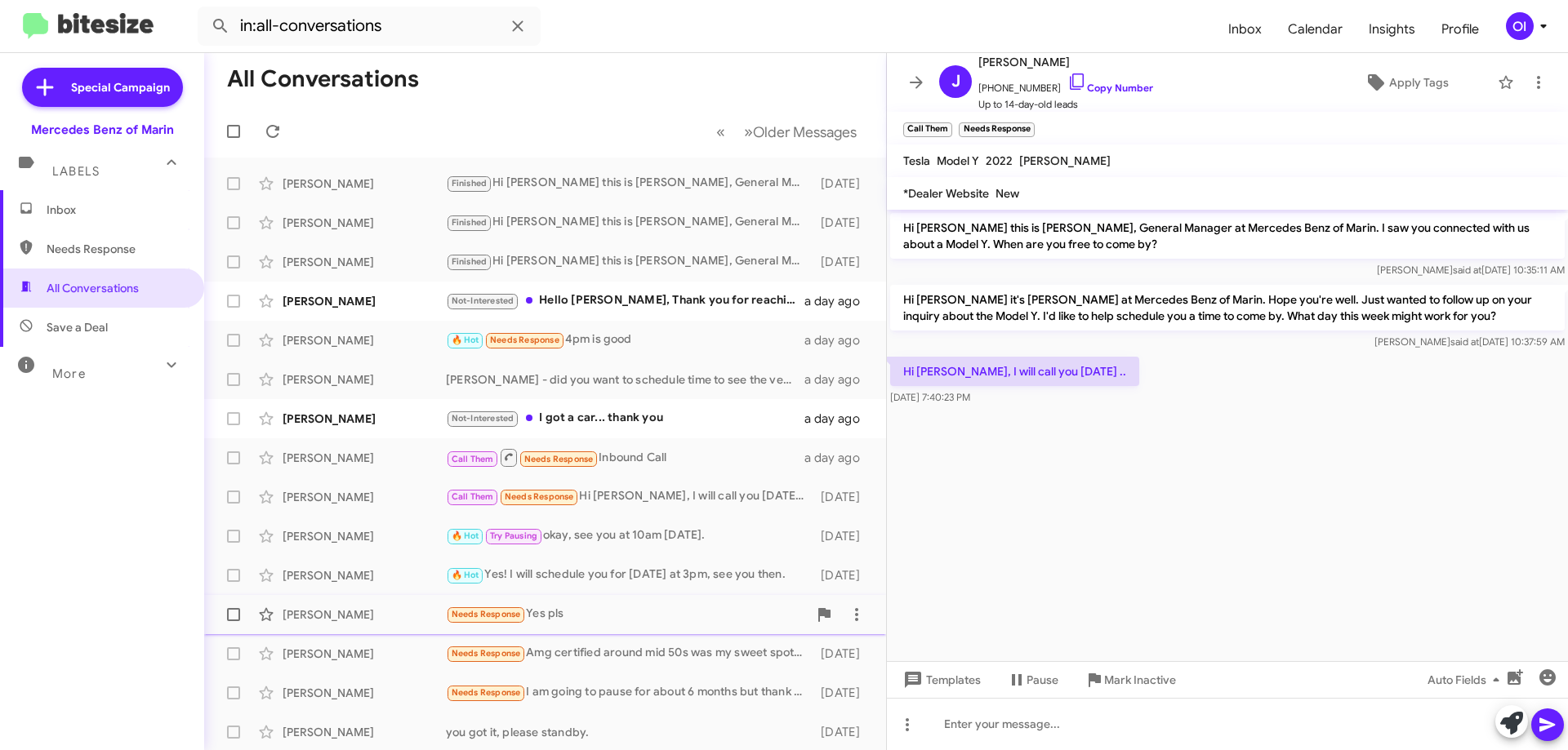
click at [594, 617] on div "Needs Response Yes pls" at bounding box center [626, 614] width 362 height 19
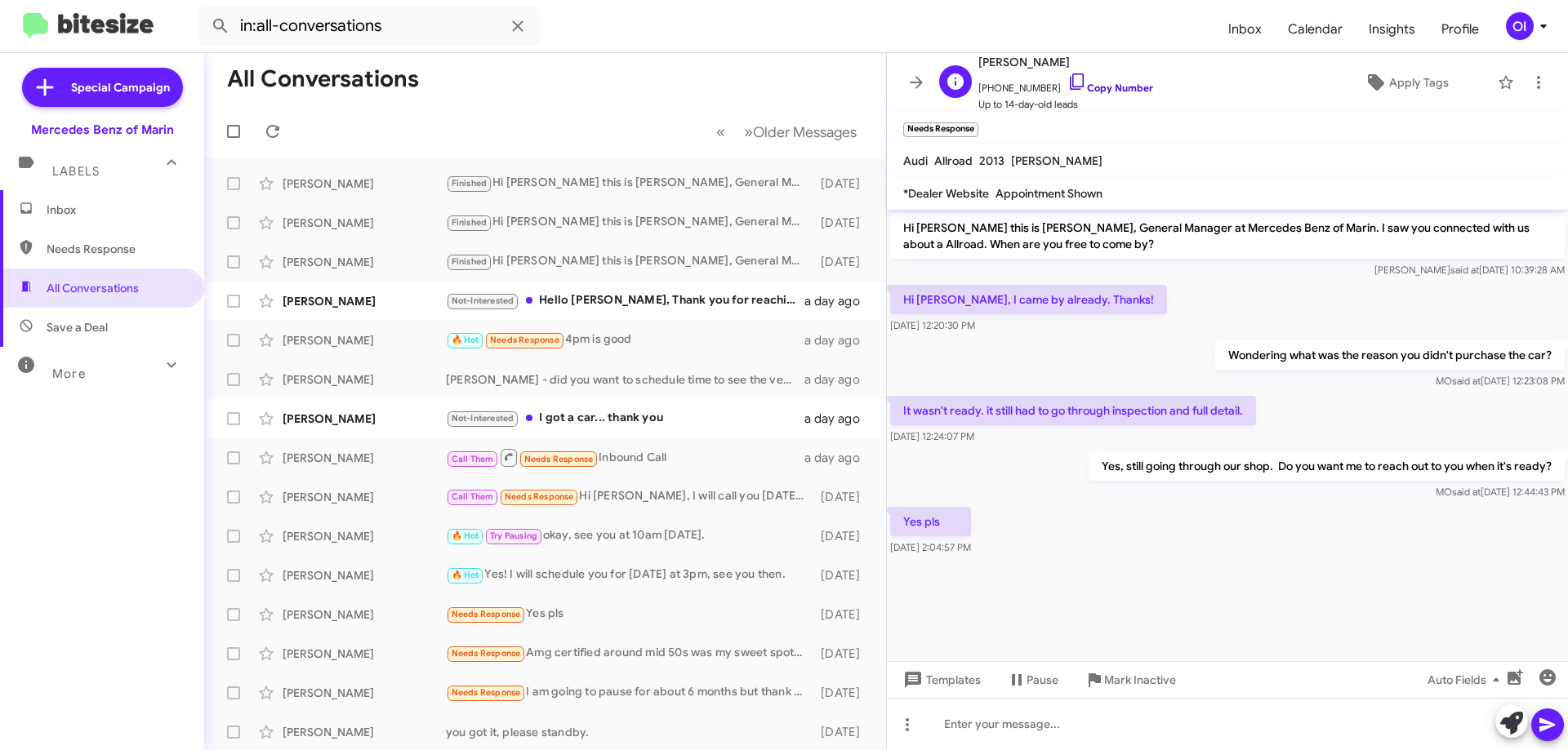
click at [1087, 85] on link "Copy Number" at bounding box center [1110, 88] width 86 height 12
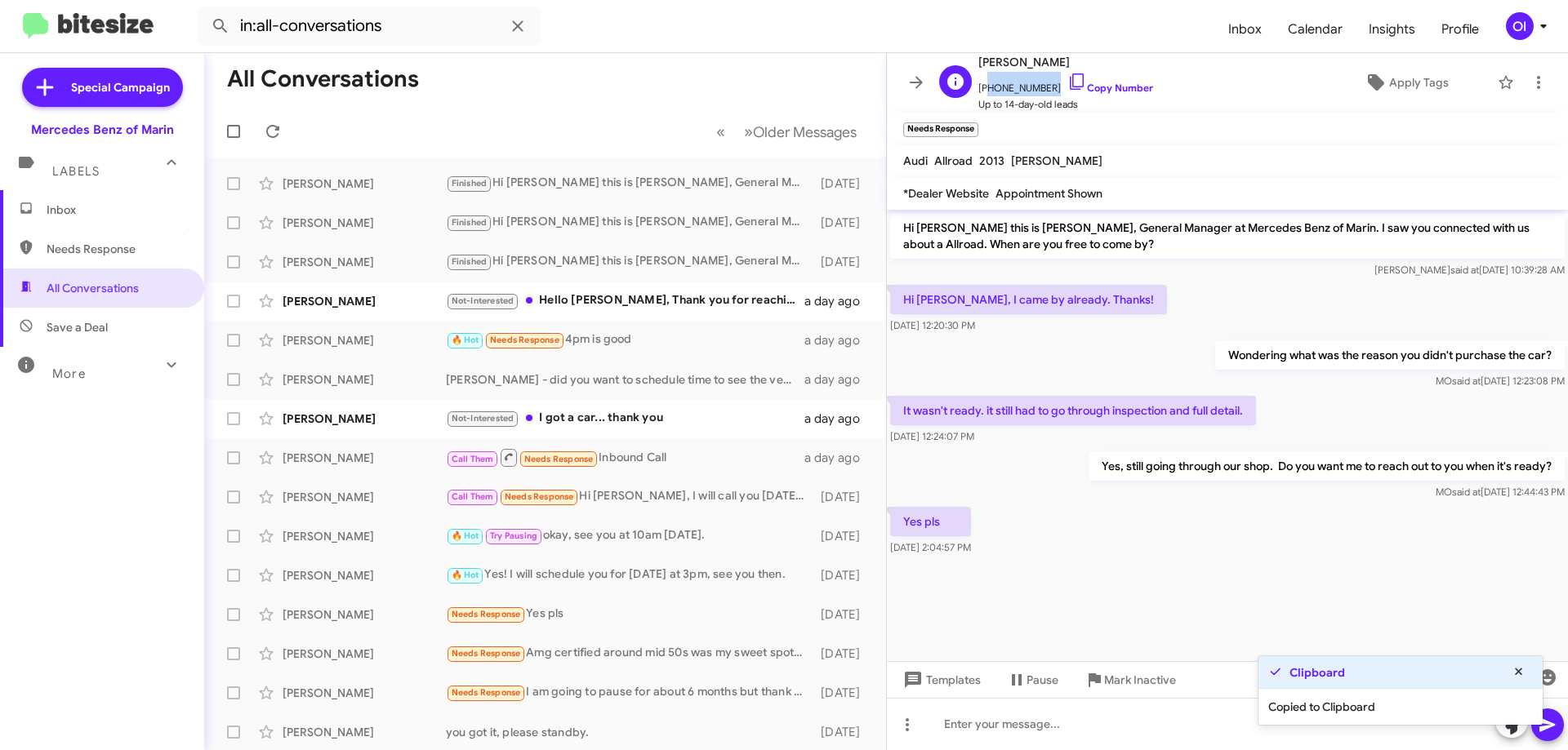
drag, startPoint x: 1045, startPoint y: 91, endPoint x: 986, endPoint y: 92, distance: 59.0
click at [986, 92] on span "[PHONE_NUMBER] Copy Number" at bounding box center [1066, 84] width 175 height 25
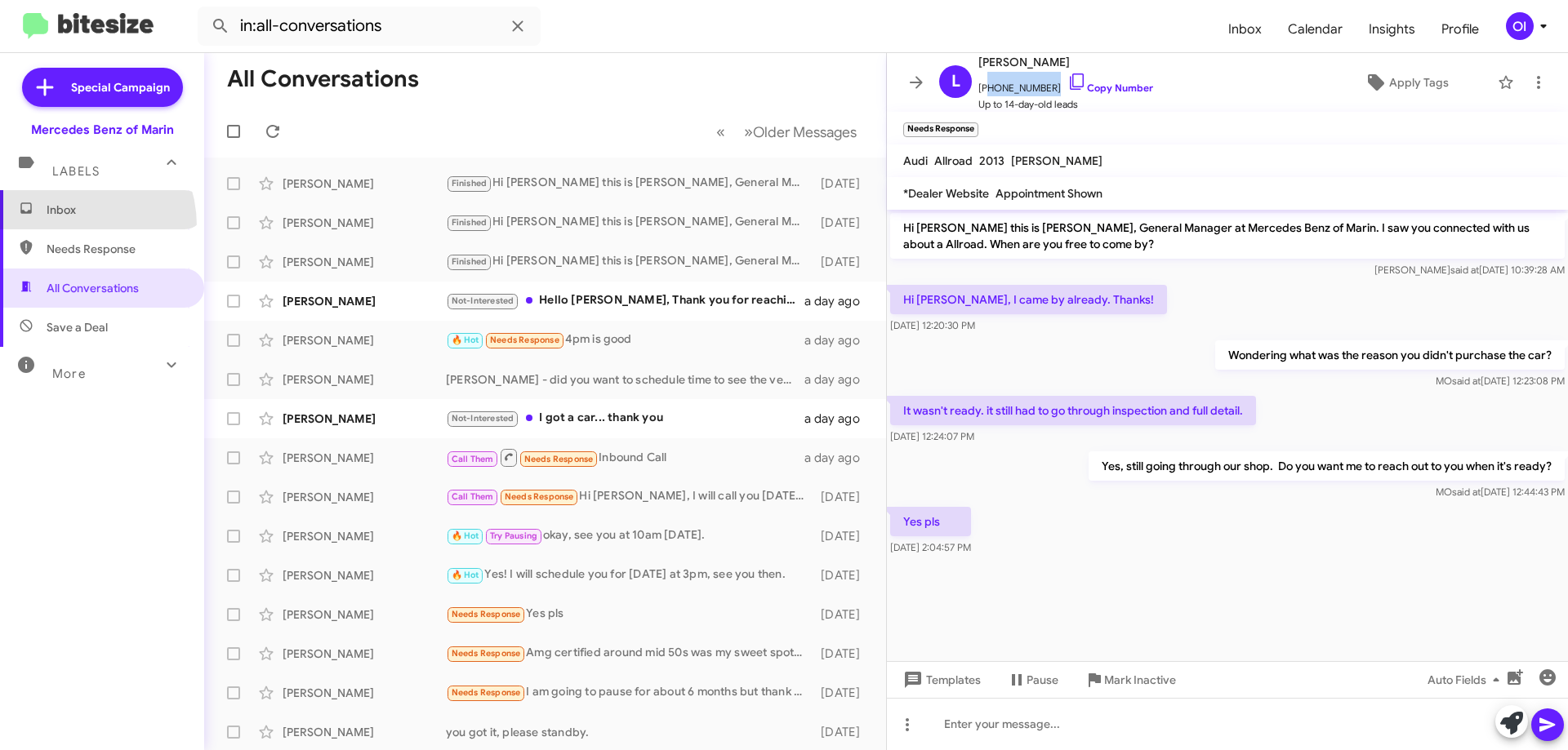
click at [61, 226] on span "Inbox" at bounding box center [102, 210] width 204 height 40
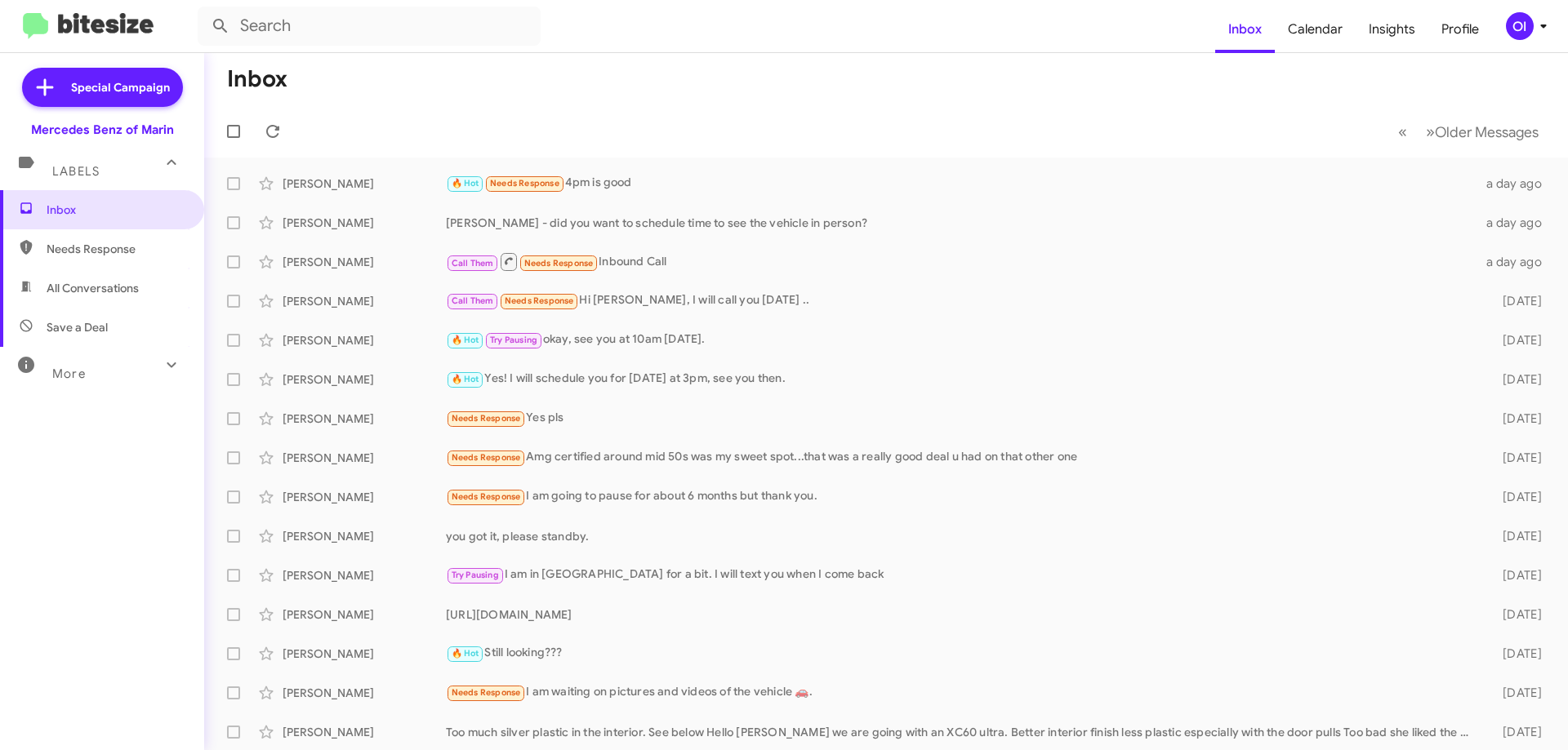
click at [126, 290] on span "All Conversations" at bounding box center [93, 288] width 93 height 16
type input "in:all-conversations"
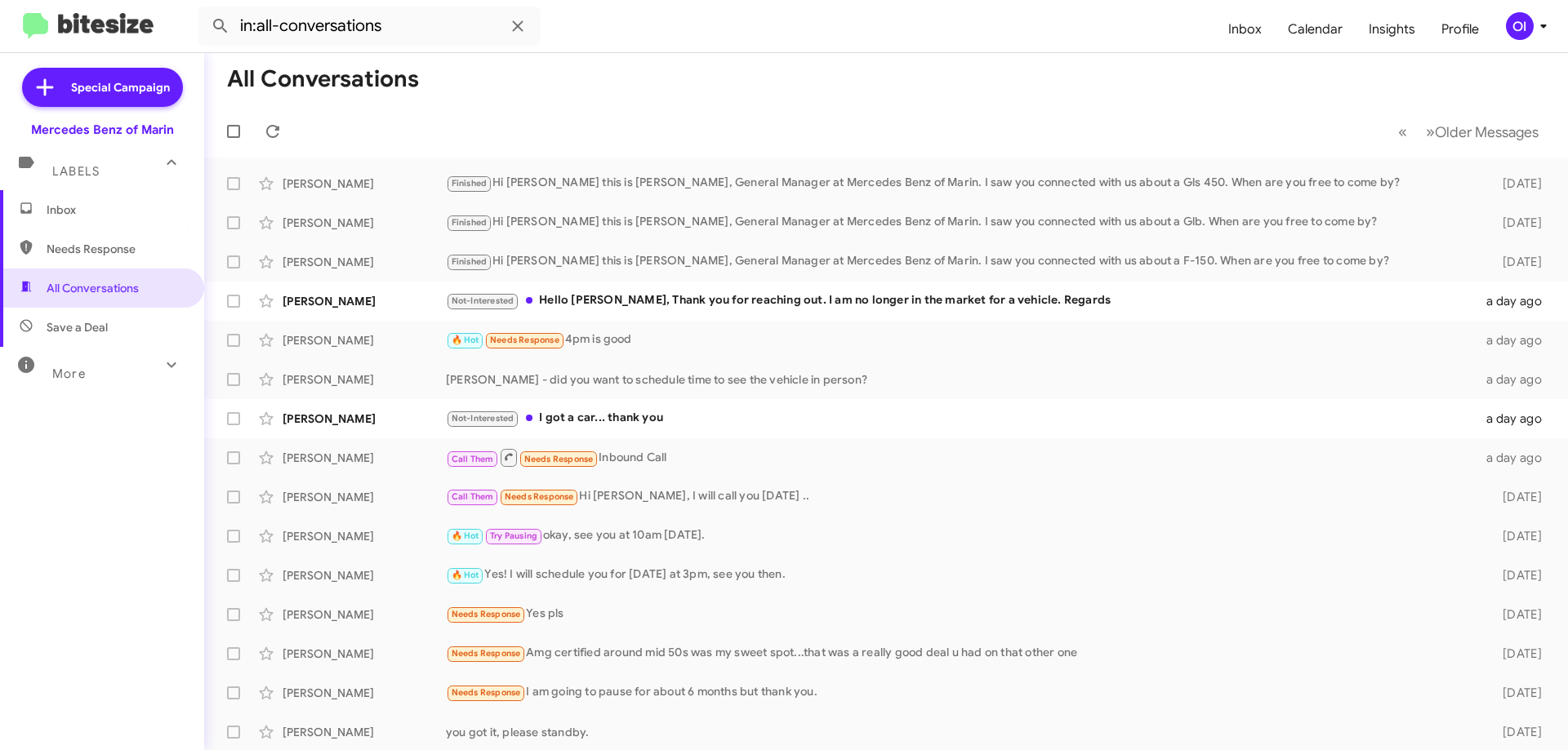
click at [111, 209] on span "Inbox" at bounding box center [115, 209] width 139 height 16
